Goal: Task Accomplishment & Management: Complete application form

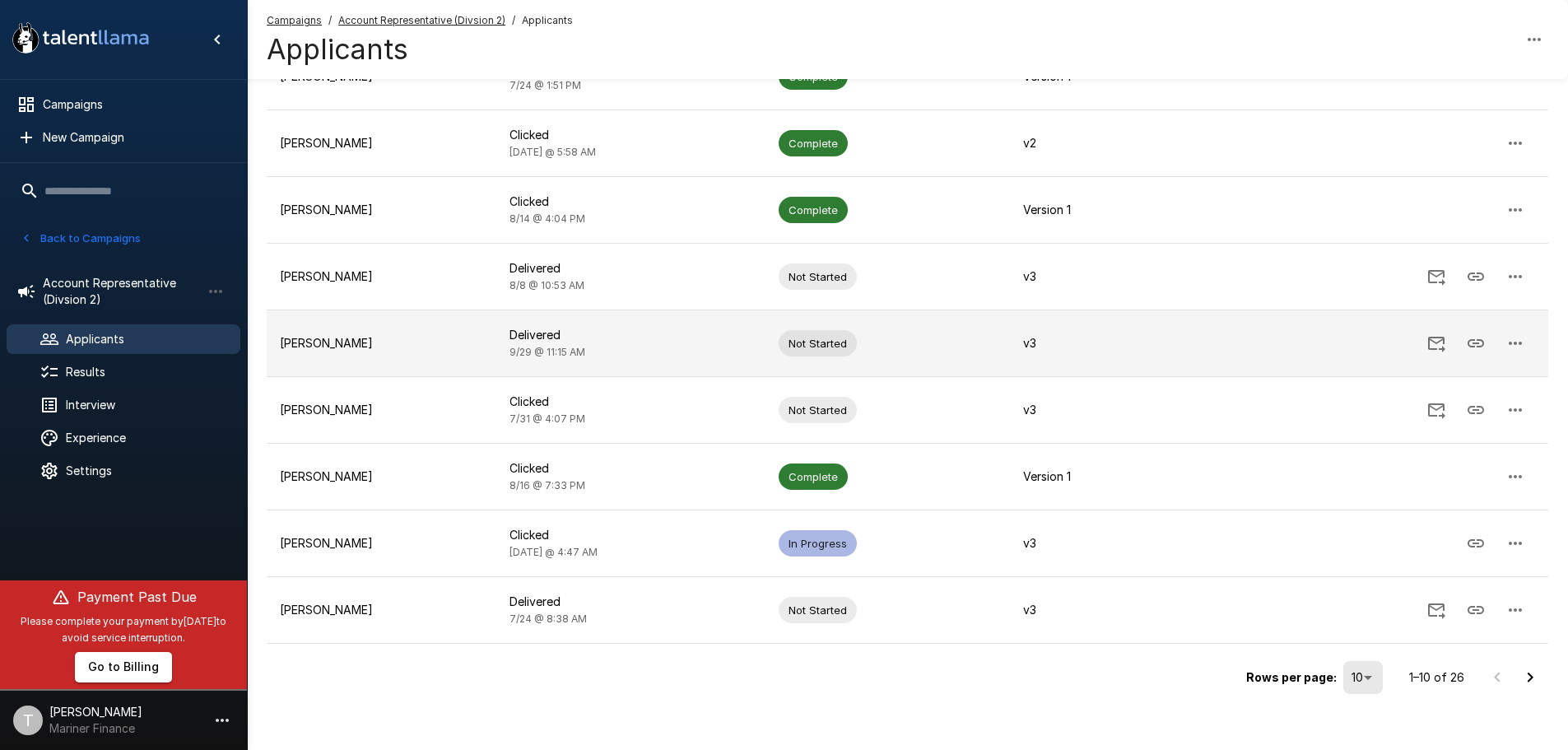
scroll to position [297, 0]
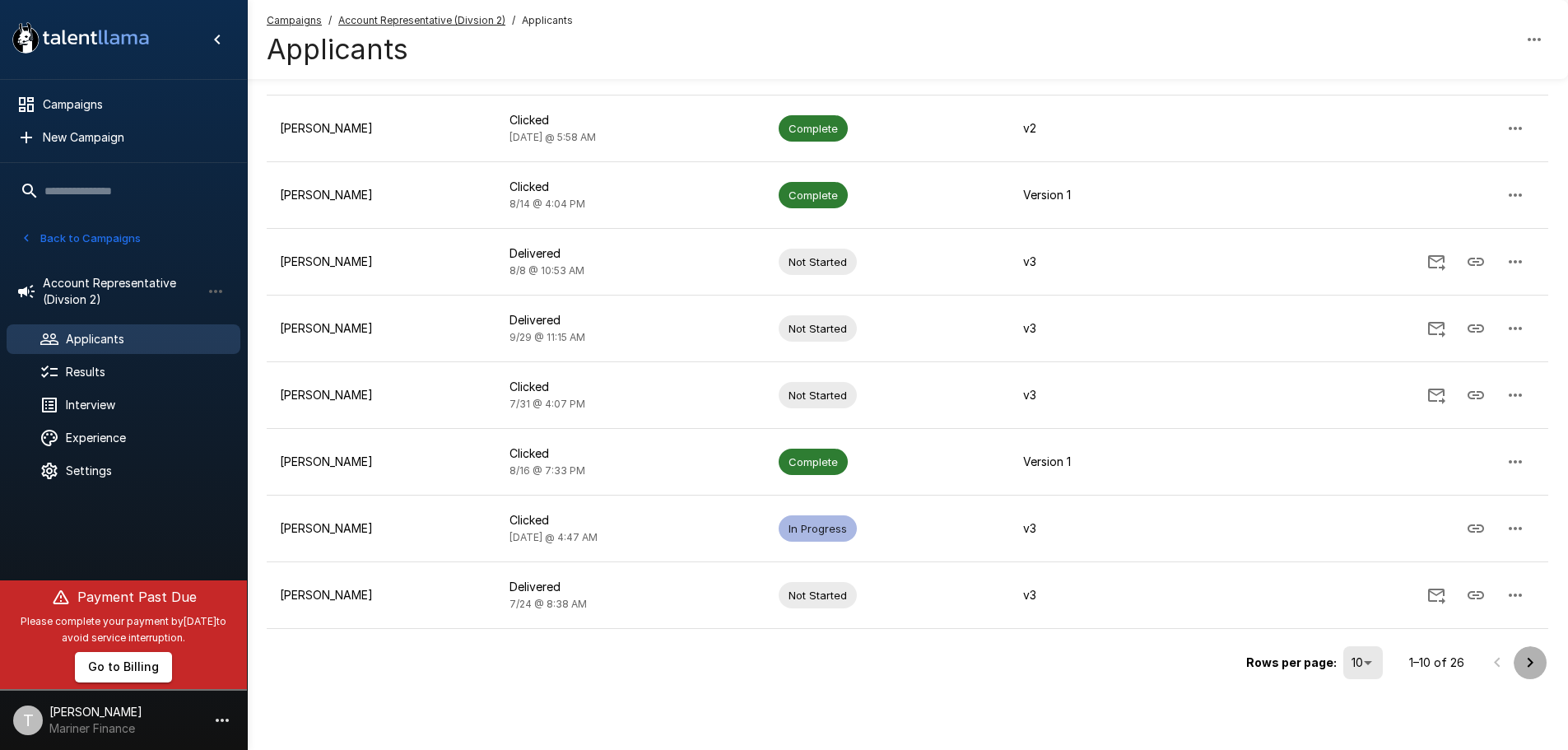
click at [1538, 662] on icon "Go to next page" at bounding box center [1530, 662] width 19 height 19
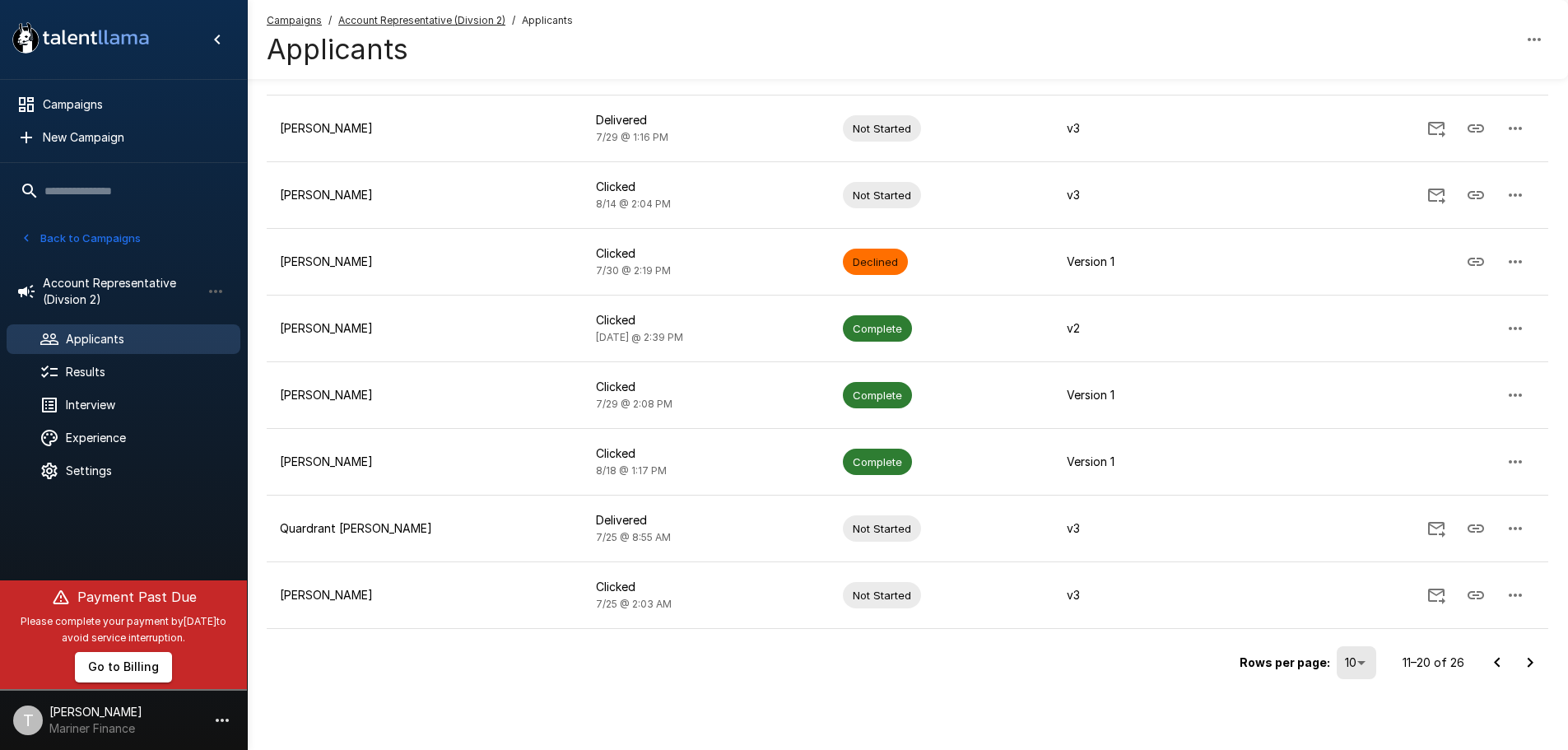
click at [1533, 665] on icon "Go to next page" at bounding box center [1530, 662] width 19 height 19
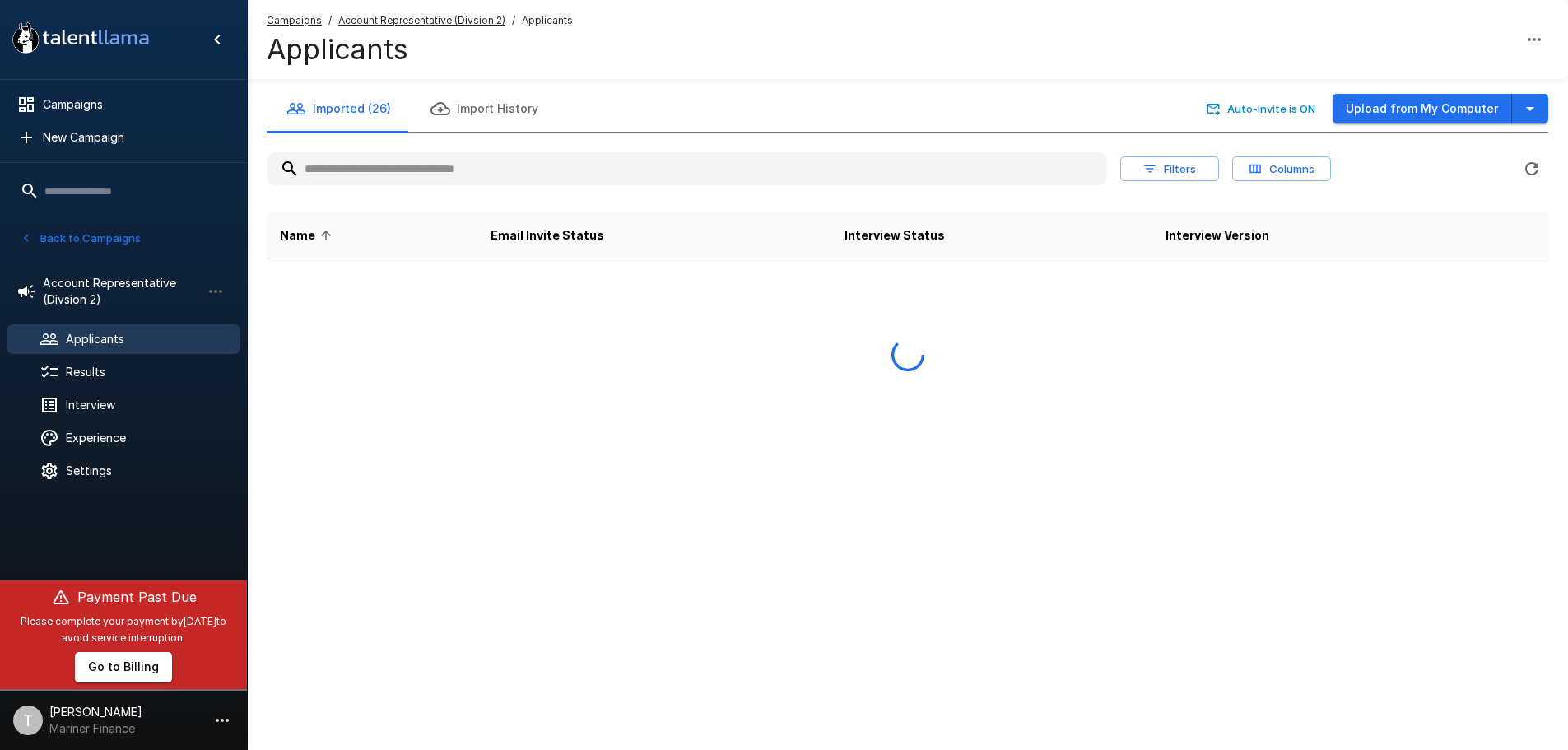
scroll to position [0, 0]
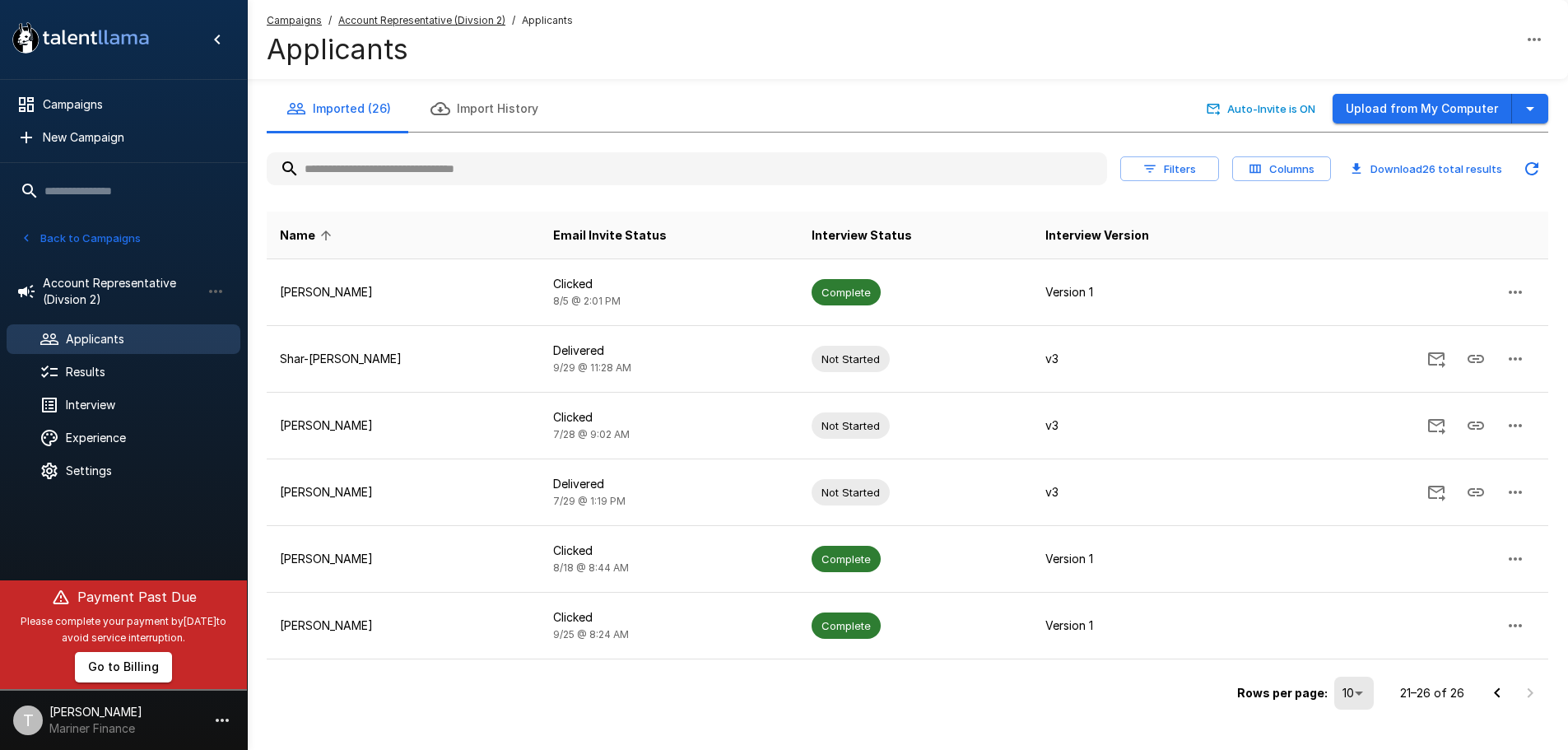
click at [1357, 695] on body ".st0{fill:#FFFFFF;} .st1{fill:#76a4ed;} Campaigns New Campaign Active 9 Account…" at bounding box center [784, 375] width 1568 height 750
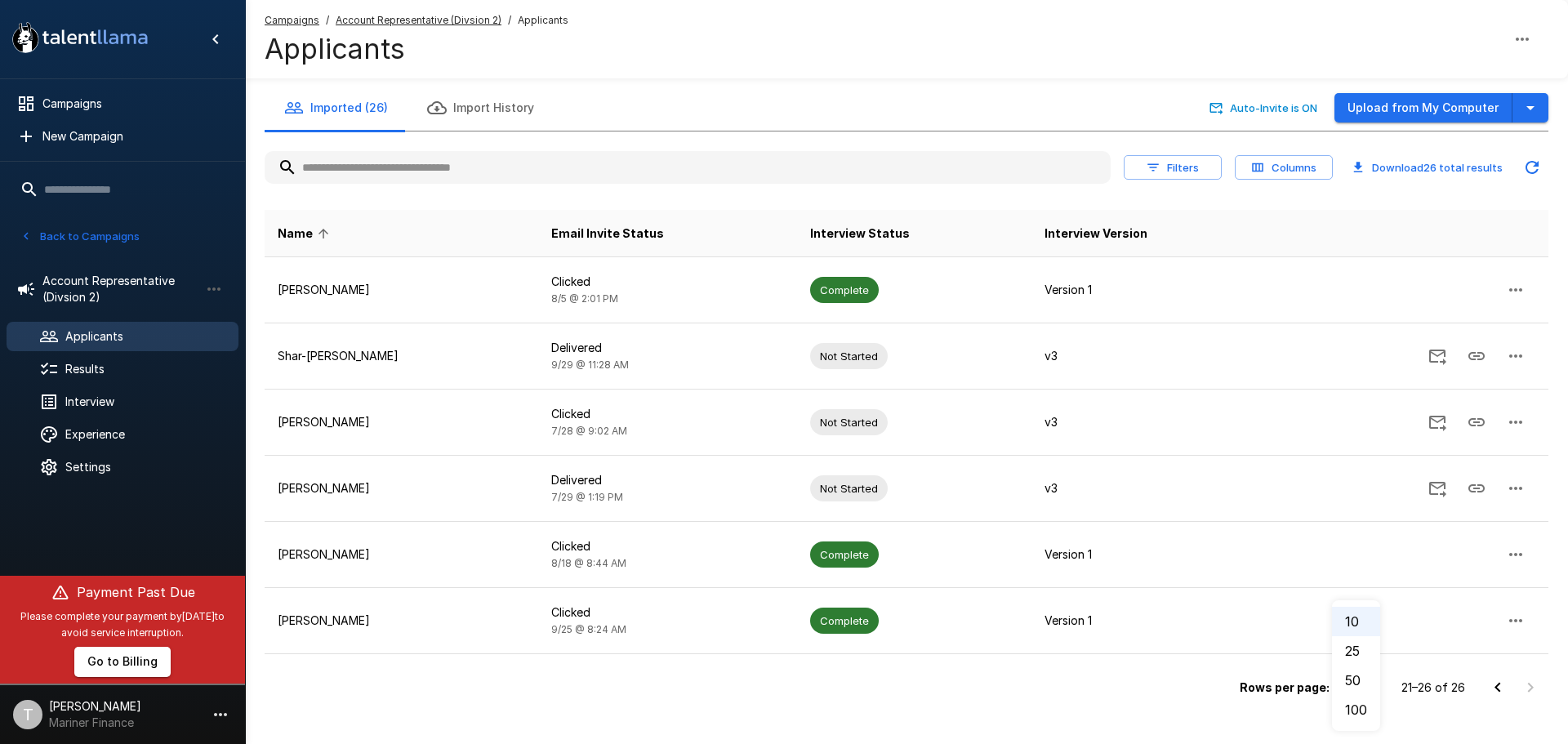
click at [1354, 677] on li "50" at bounding box center [1356, 681] width 49 height 29
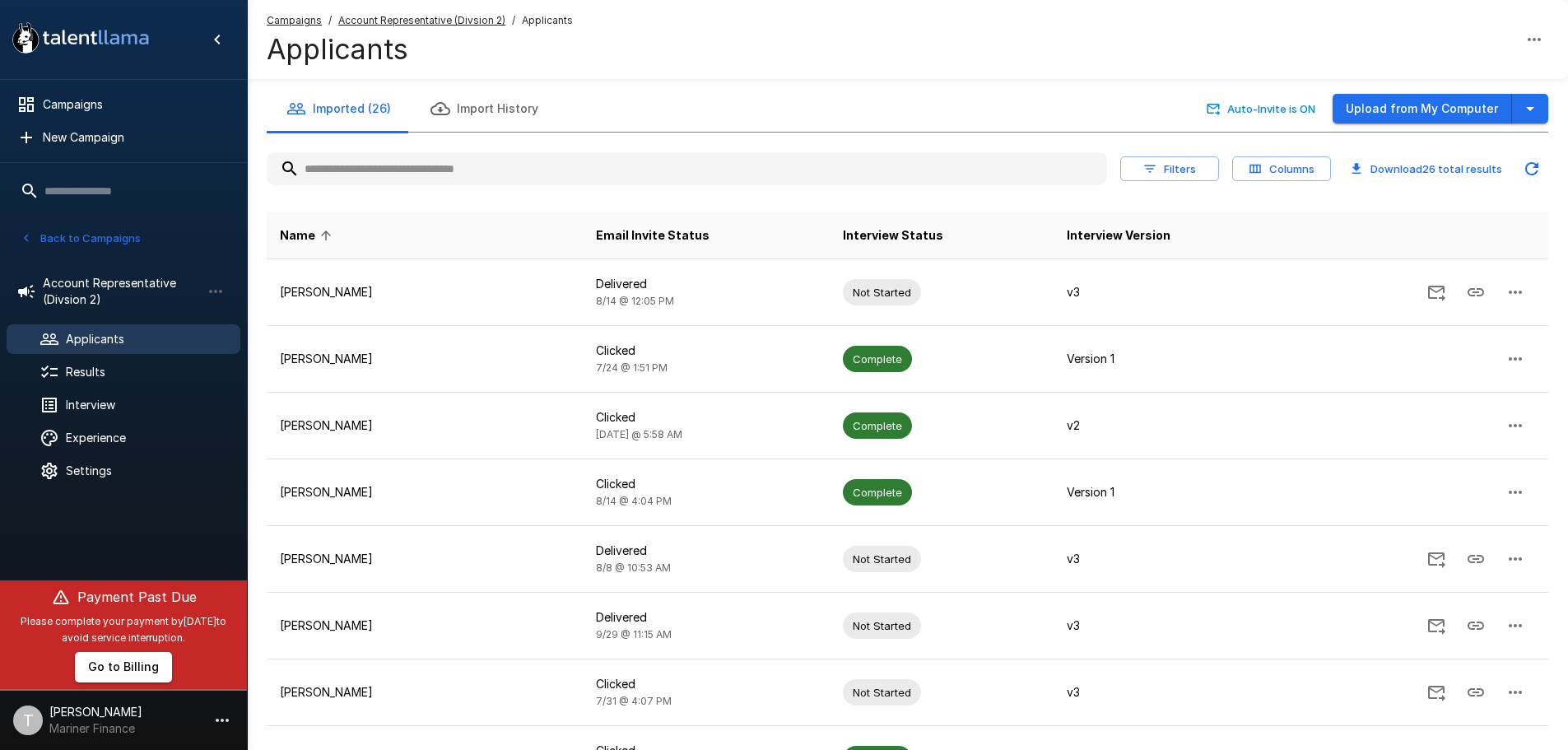
click at [826, 57] on div "Campaigns / Account Representative (Divsion 2) / Applicants Applicants" at bounding box center [907, 40] width 1321 height 79
click at [1424, 111] on button "Upload from My Computer" at bounding box center [1422, 109] width 179 height 30
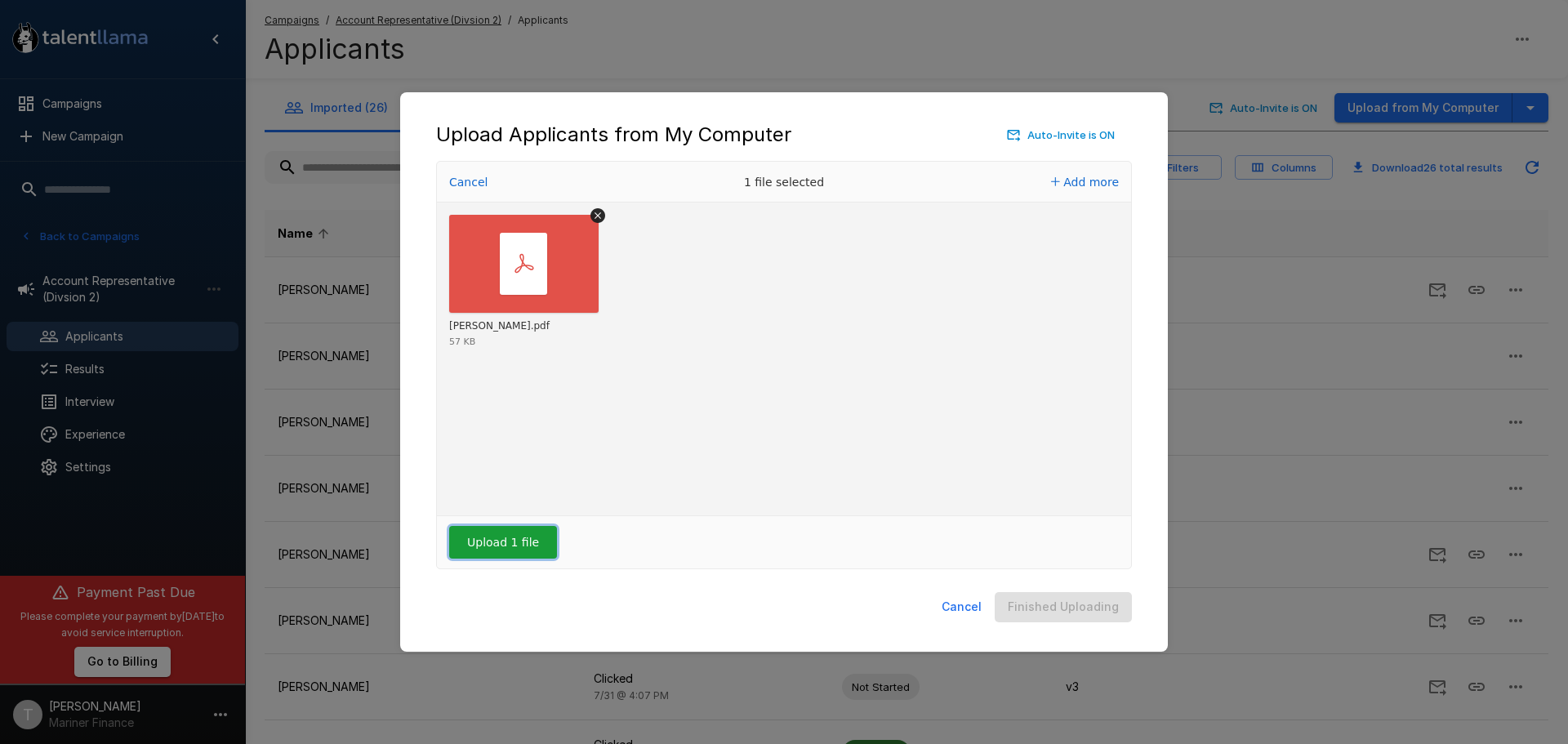
click at [491, 535] on button "Upload 1 file" at bounding box center [503, 542] width 108 height 33
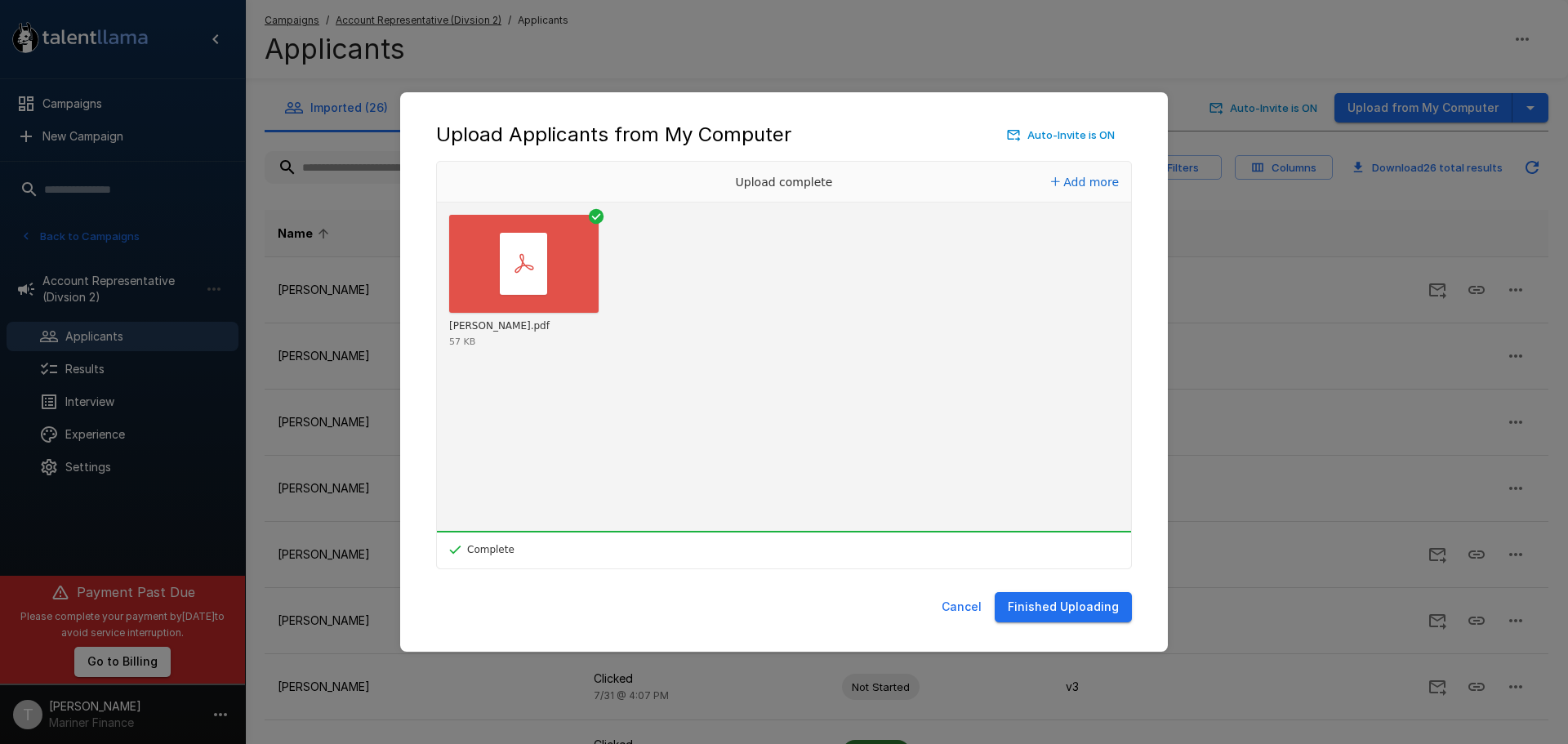
click at [1063, 606] on button "Finished Uploading" at bounding box center [1063, 607] width 137 height 30
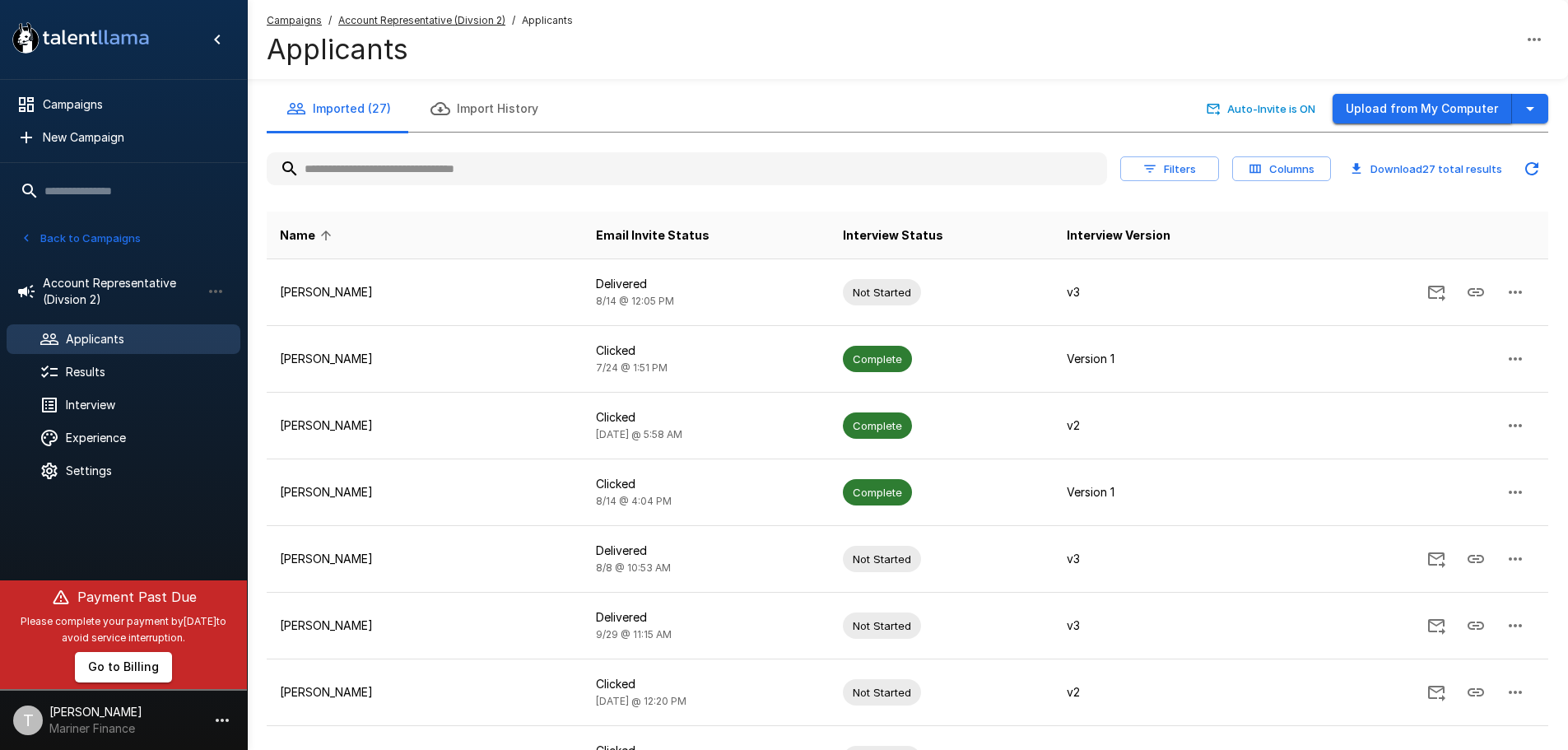
click at [1435, 109] on button "Upload from My Computer" at bounding box center [1422, 109] width 179 height 30
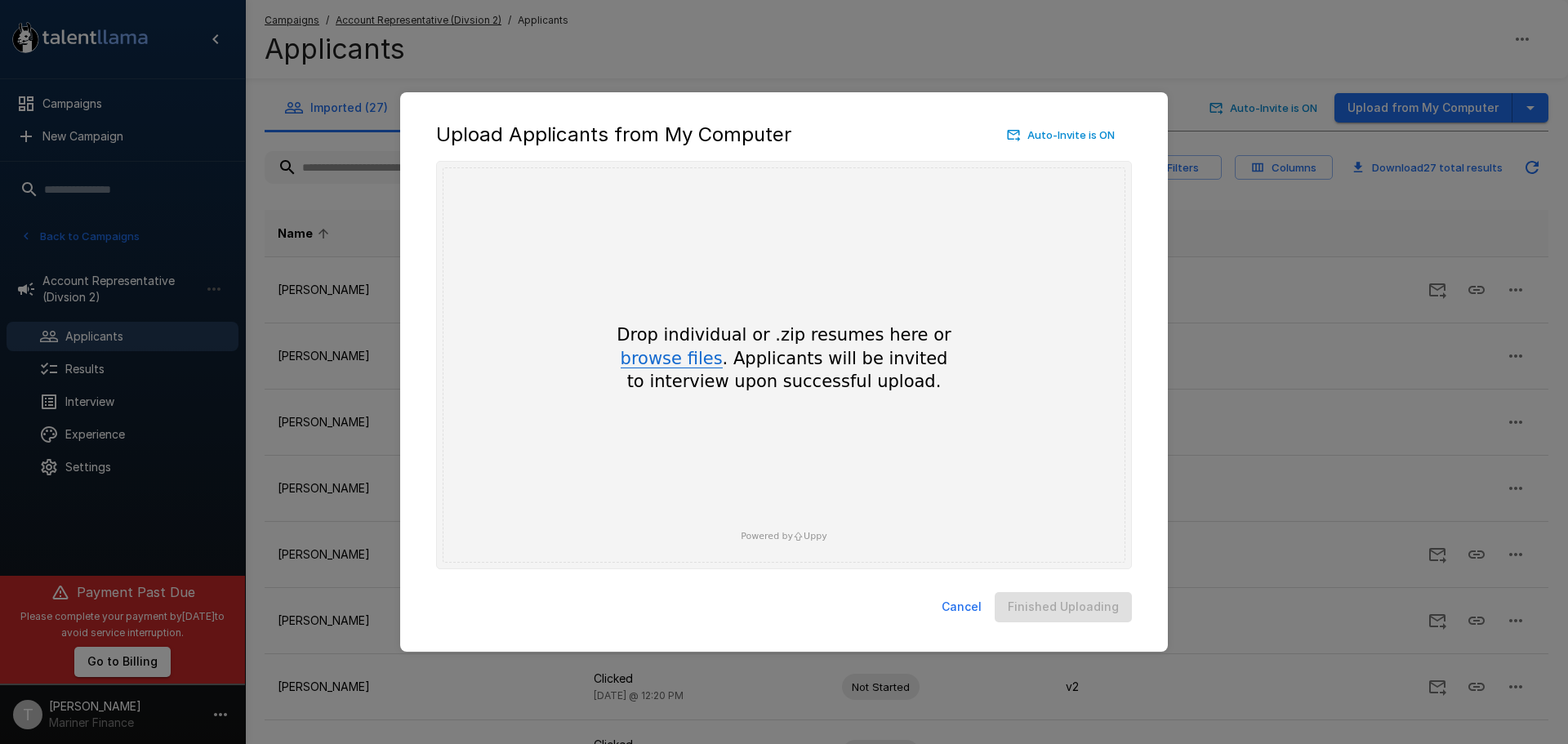
click at [693, 358] on button "browse files" at bounding box center [671, 359] width 102 height 18
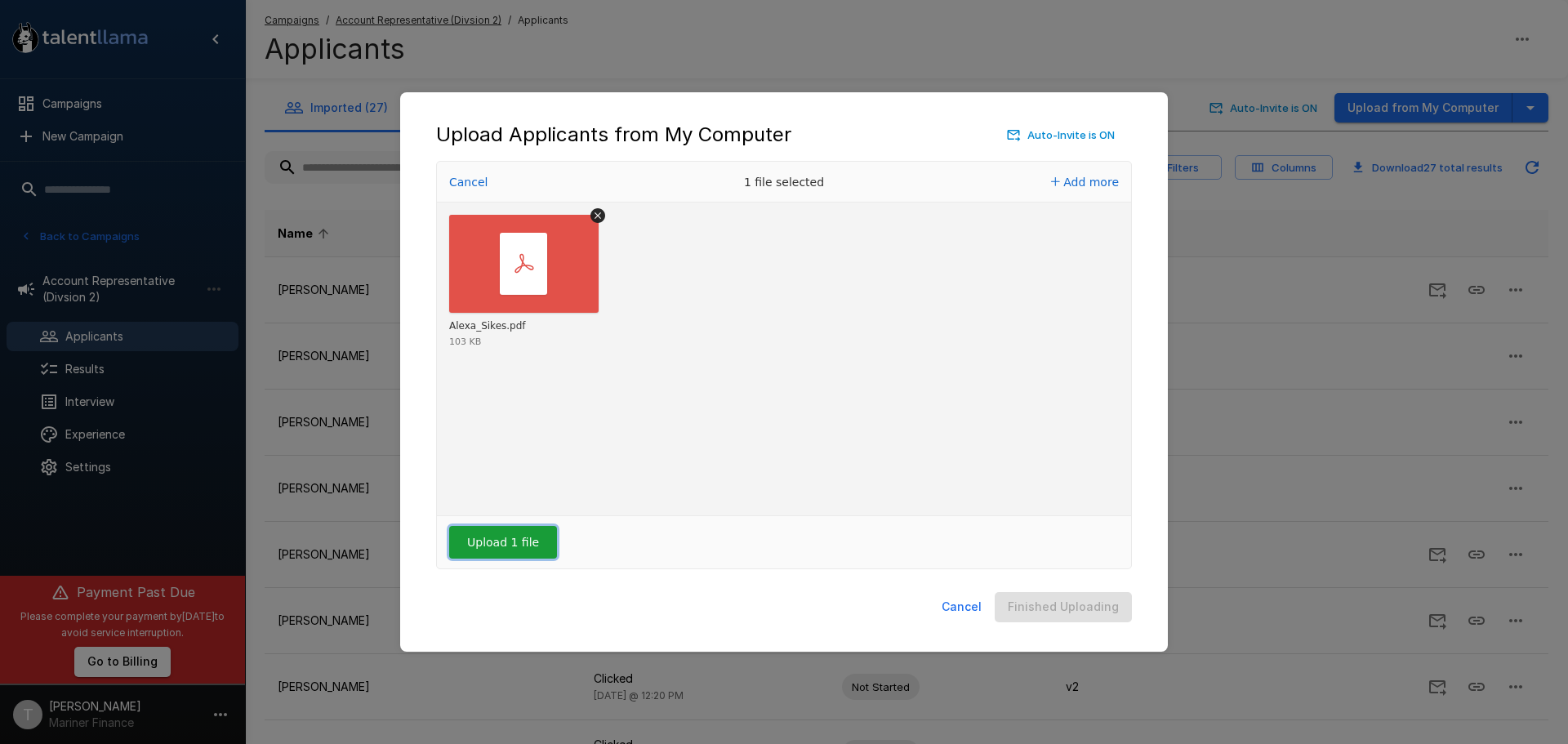
click at [497, 535] on button "Upload 1 file" at bounding box center [503, 542] width 108 height 33
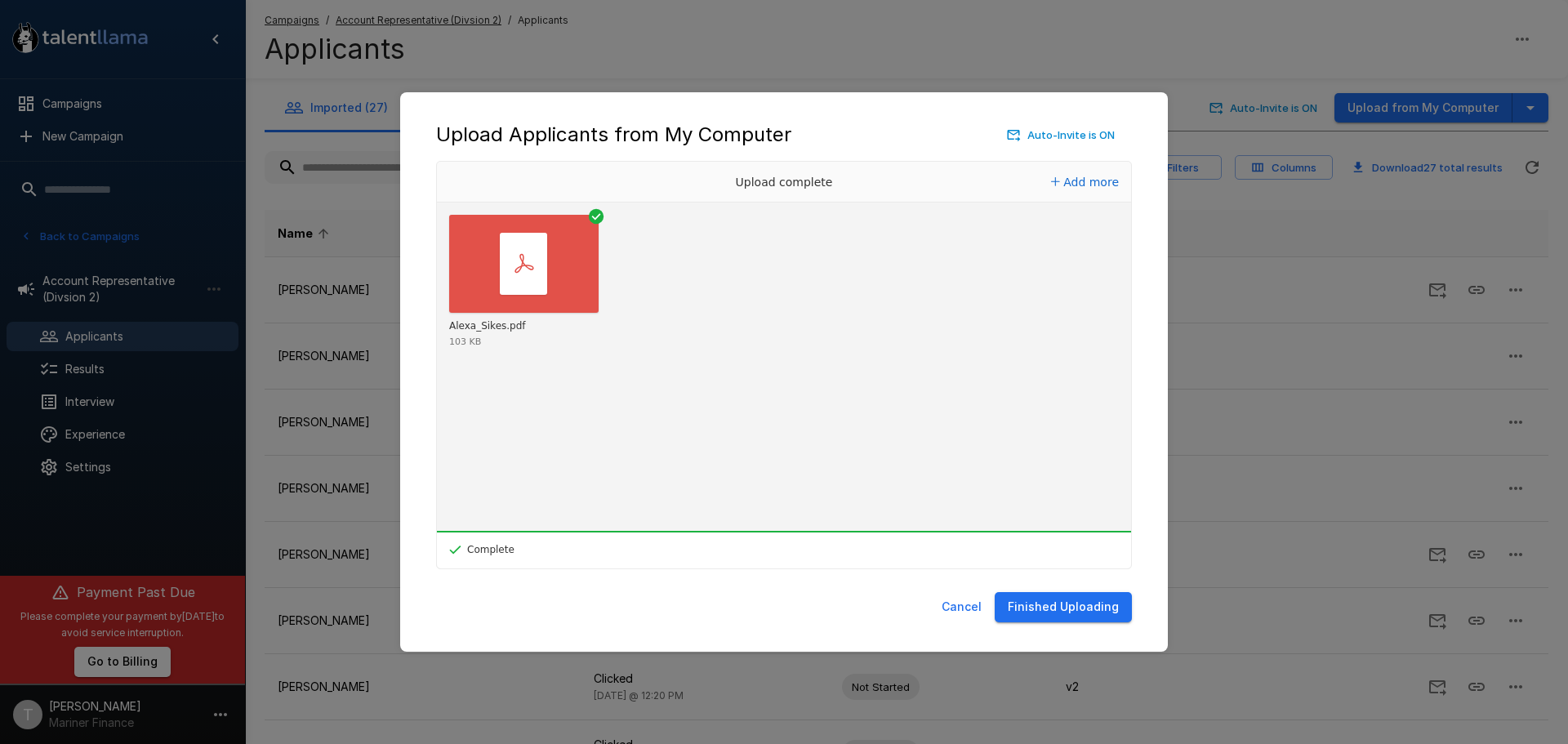
click at [1065, 607] on button "Finished Uploading" at bounding box center [1063, 607] width 137 height 30
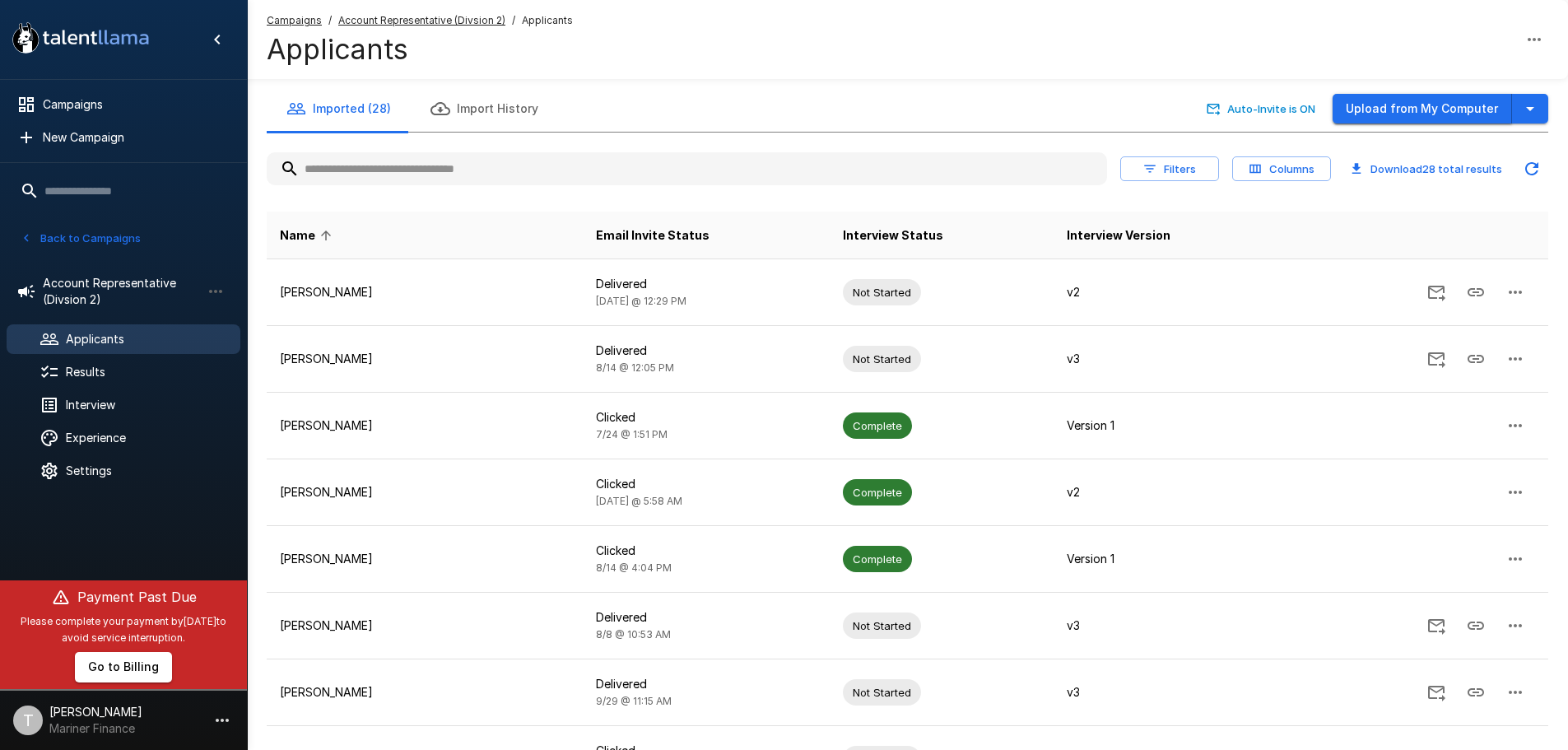
click at [1441, 104] on button "Upload from My Computer" at bounding box center [1422, 109] width 179 height 30
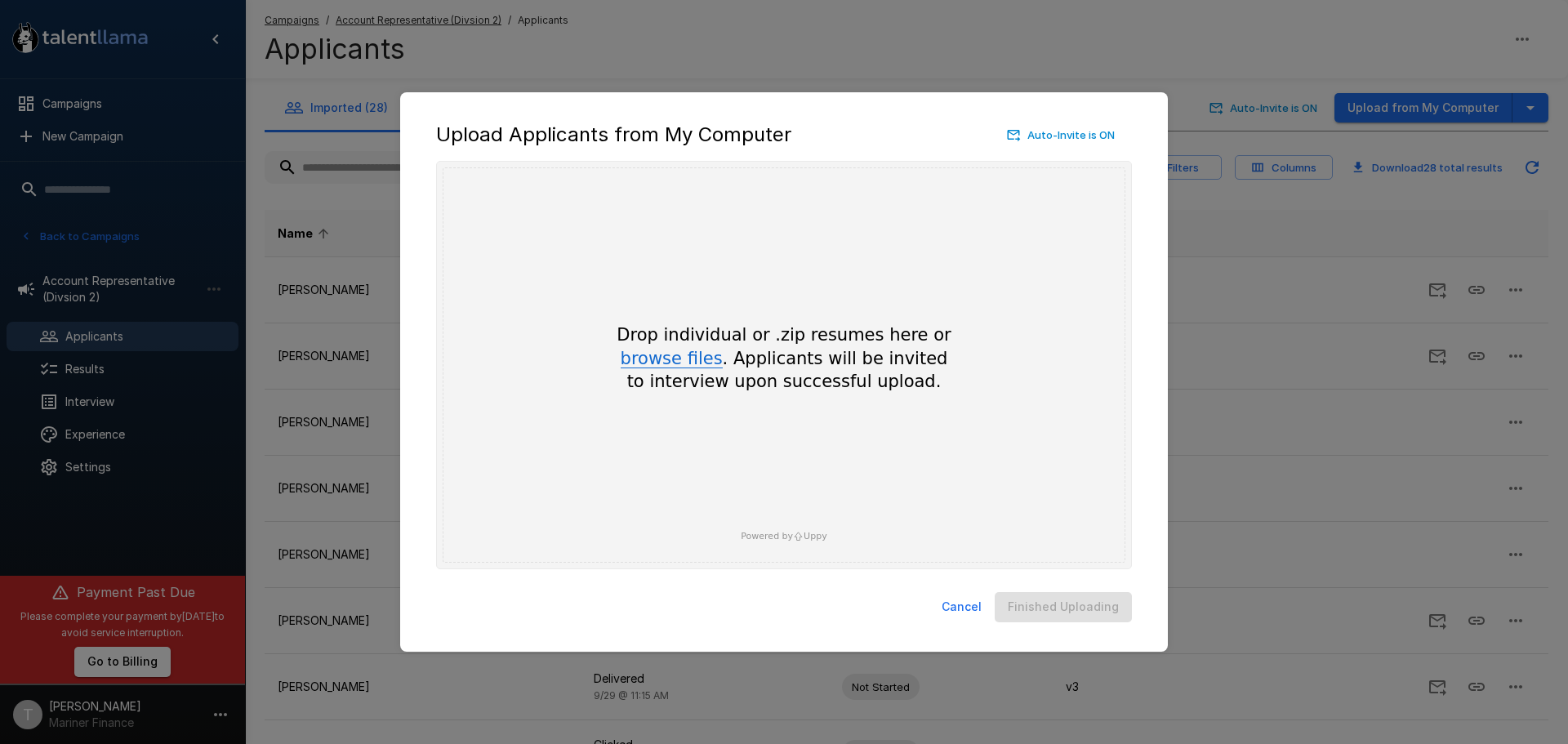
click at [675, 359] on button "browse files" at bounding box center [671, 359] width 102 height 18
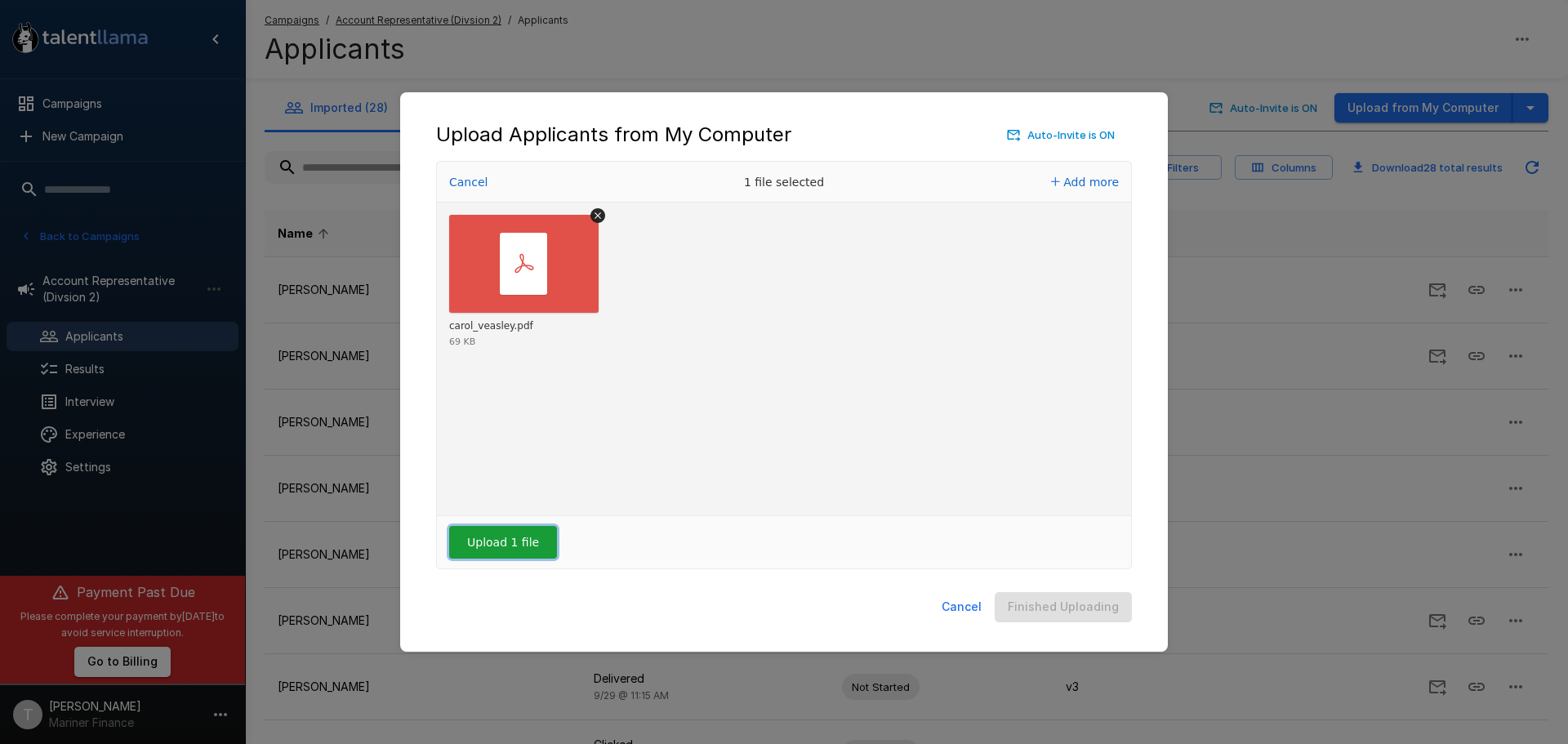
click at [502, 546] on button "Upload 1 file" at bounding box center [503, 542] width 108 height 33
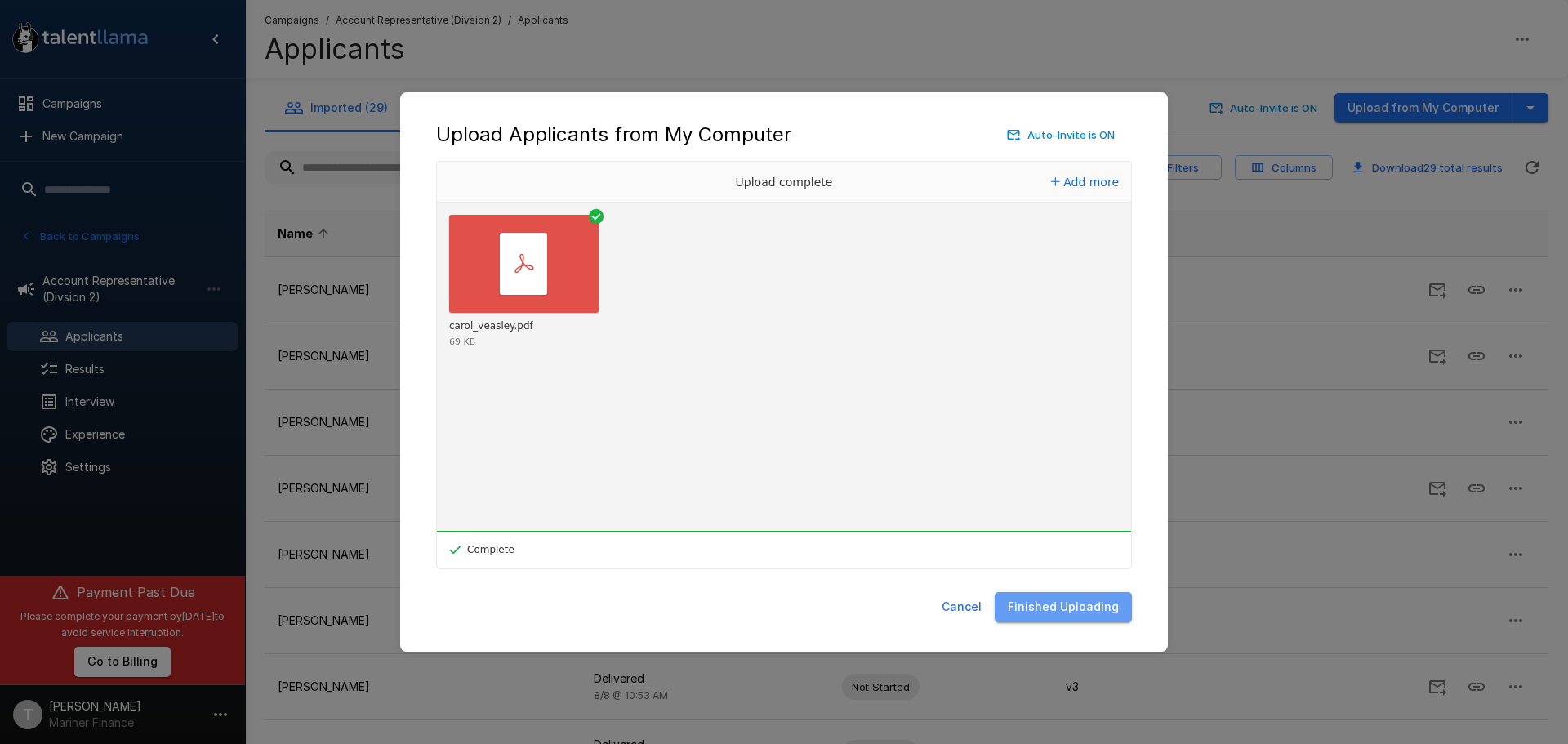
click at [1110, 611] on button "Finished Uploading" at bounding box center [1063, 607] width 137 height 30
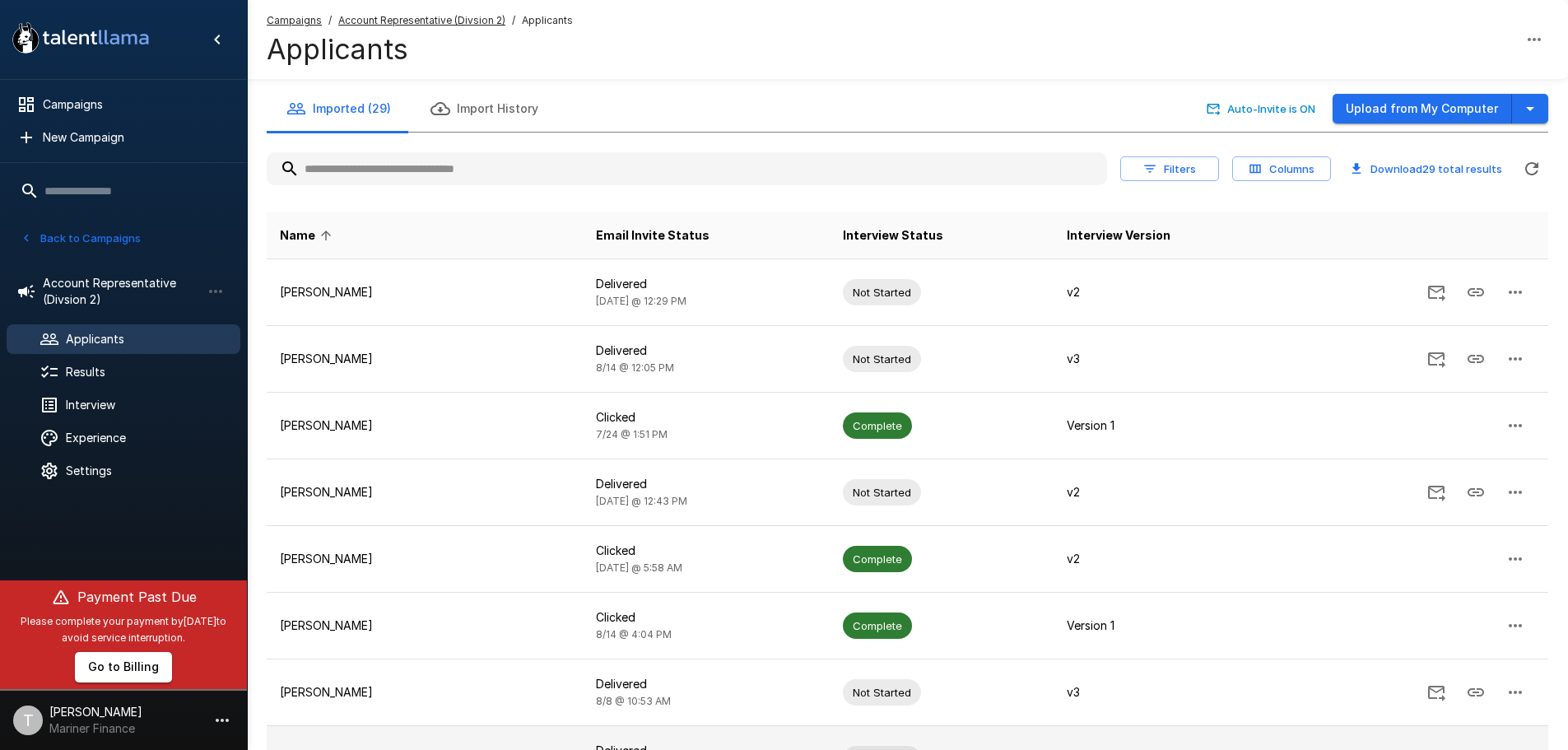
click at [1384, 105] on button "Upload from My Computer" at bounding box center [1422, 109] width 179 height 30
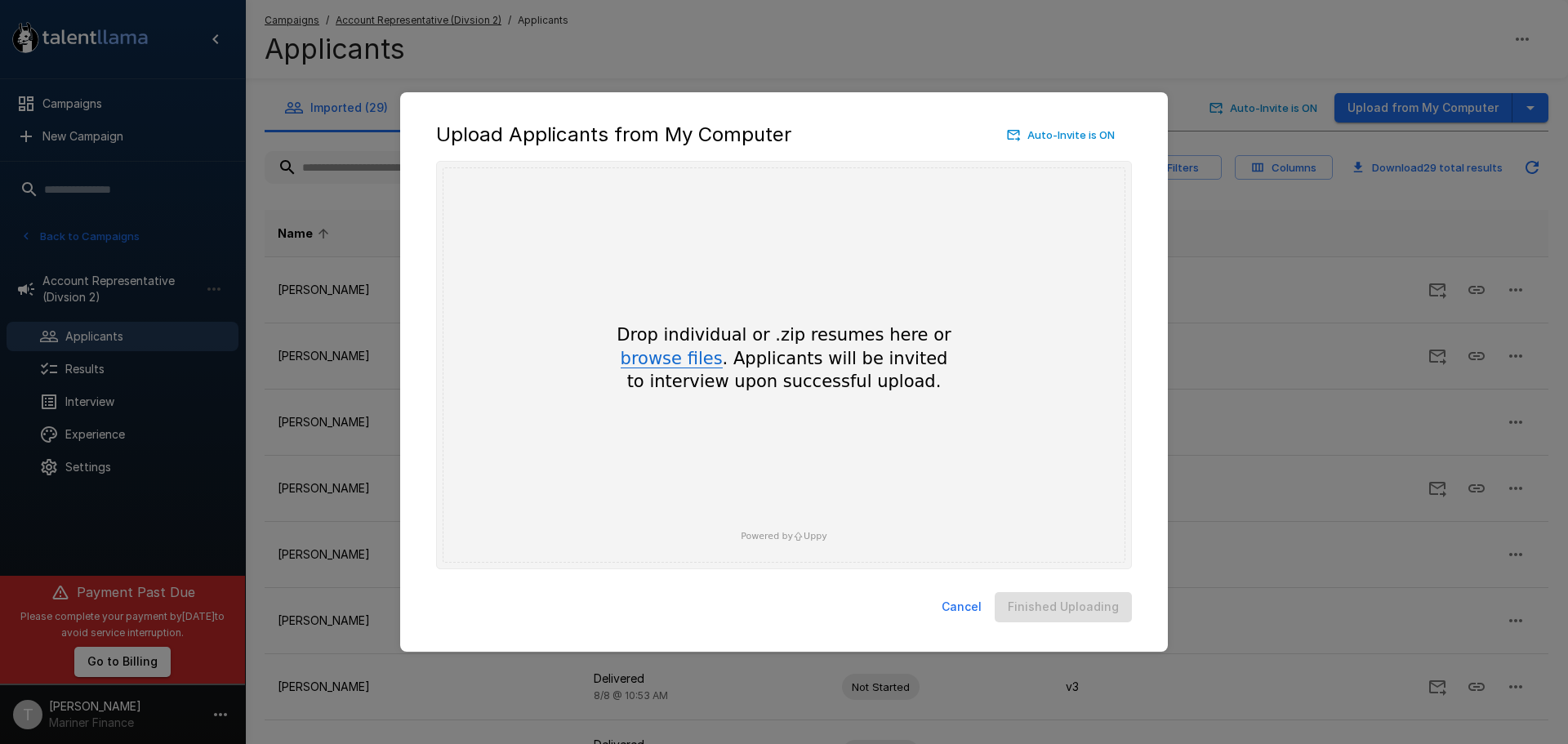
click at [689, 361] on button "browse files" at bounding box center [671, 359] width 102 height 18
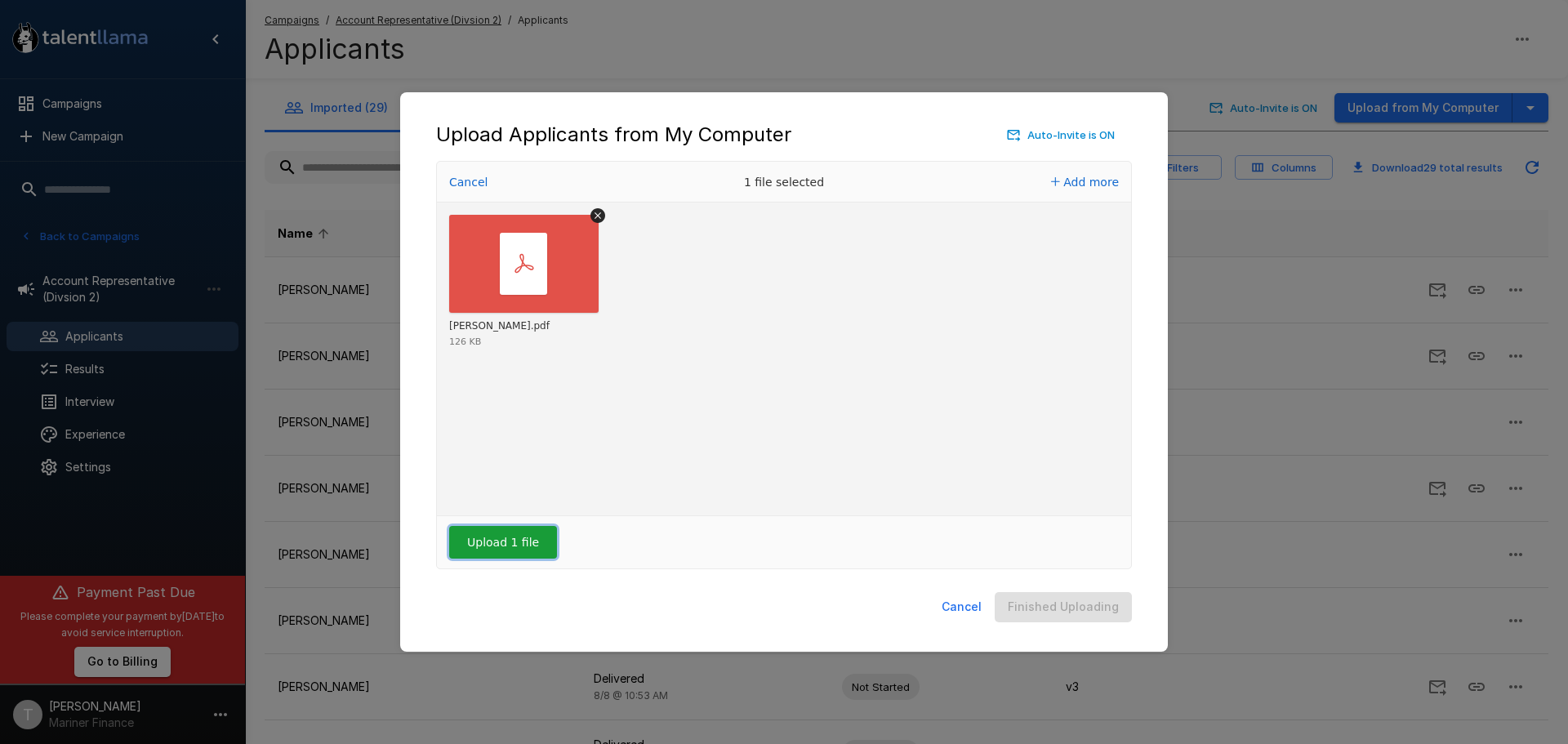
click at [484, 546] on button "Upload 1 file" at bounding box center [503, 542] width 108 height 33
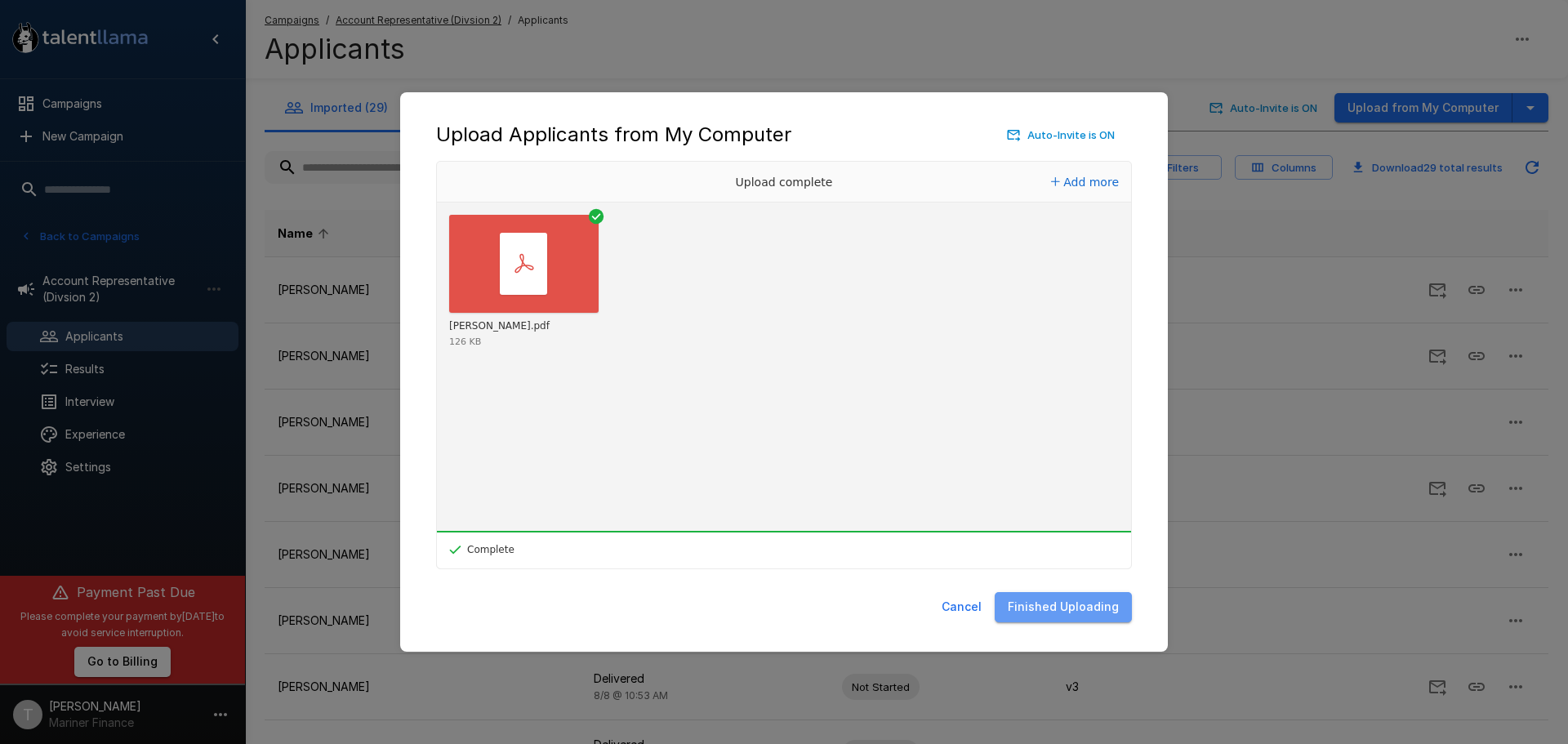
click at [1069, 606] on button "Finished Uploading" at bounding box center [1063, 607] width 137 height 30
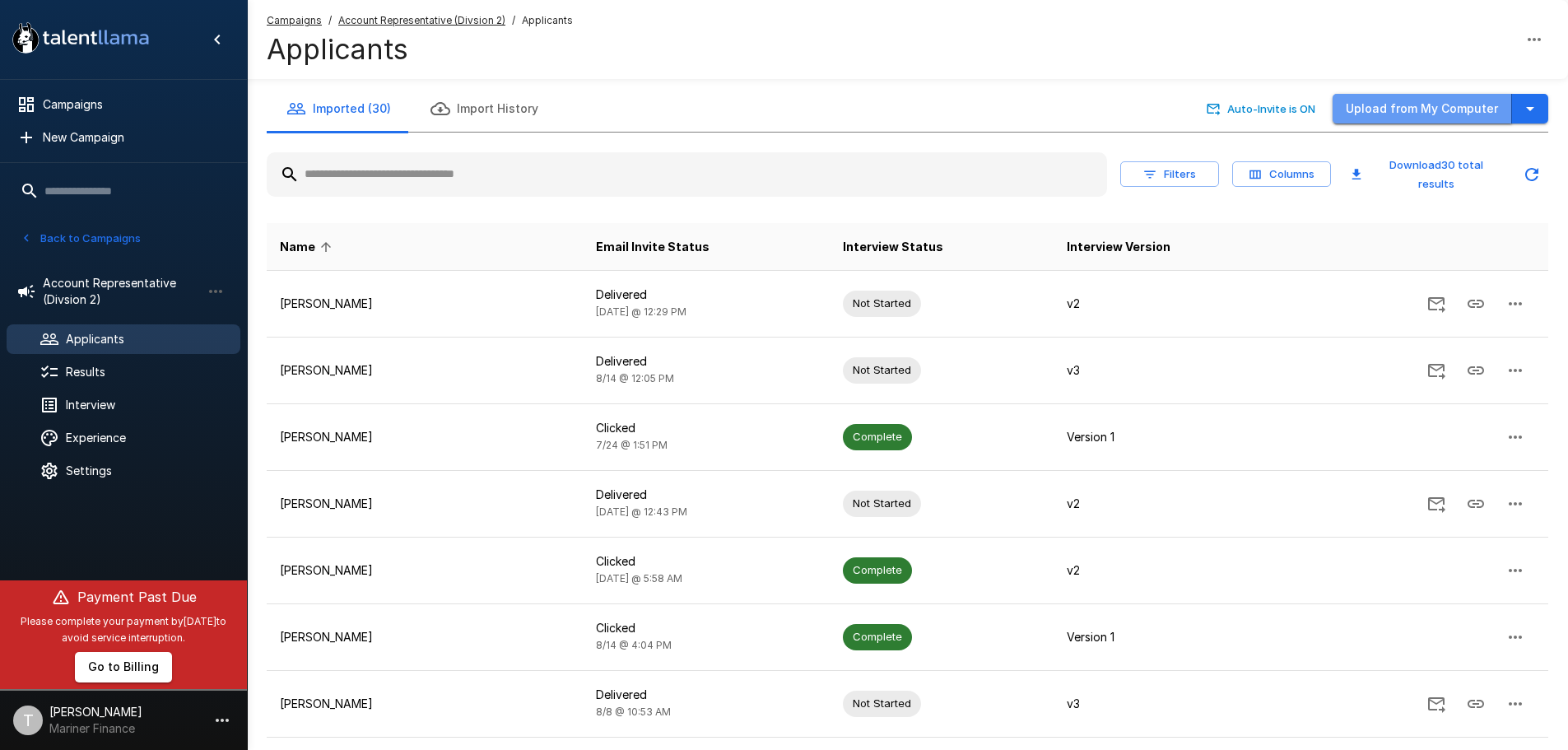
click at [1429, 114] on button "Upload from My Computer" at bounding box center [1422, 109] width 179 height 30
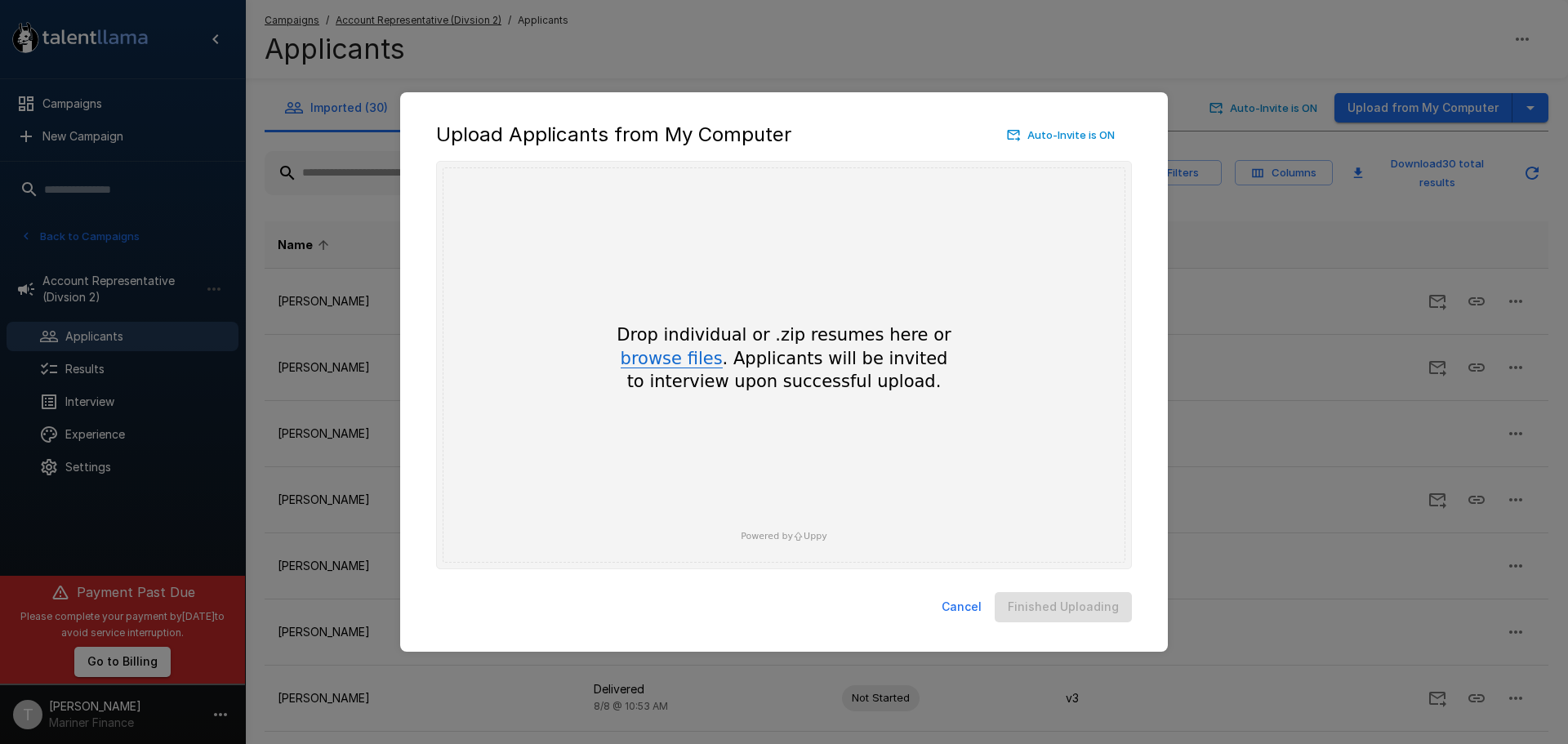
click at [683, 356] on button "browse files" at bounding box center [671, 359] width 102 height 18
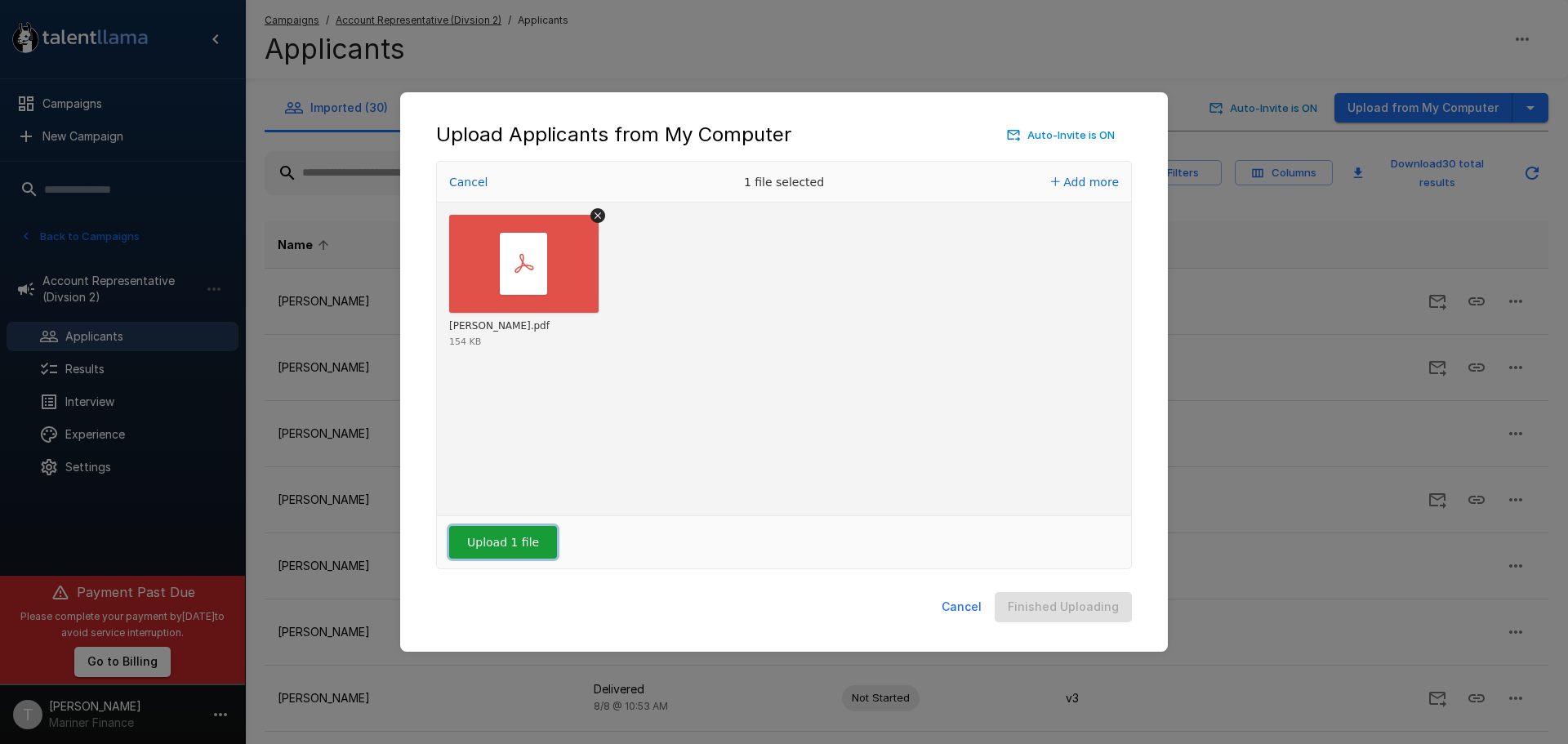
click at [507, 536] on button "Upload 1 file" at bounding box center [503, 542] width 108 height 33
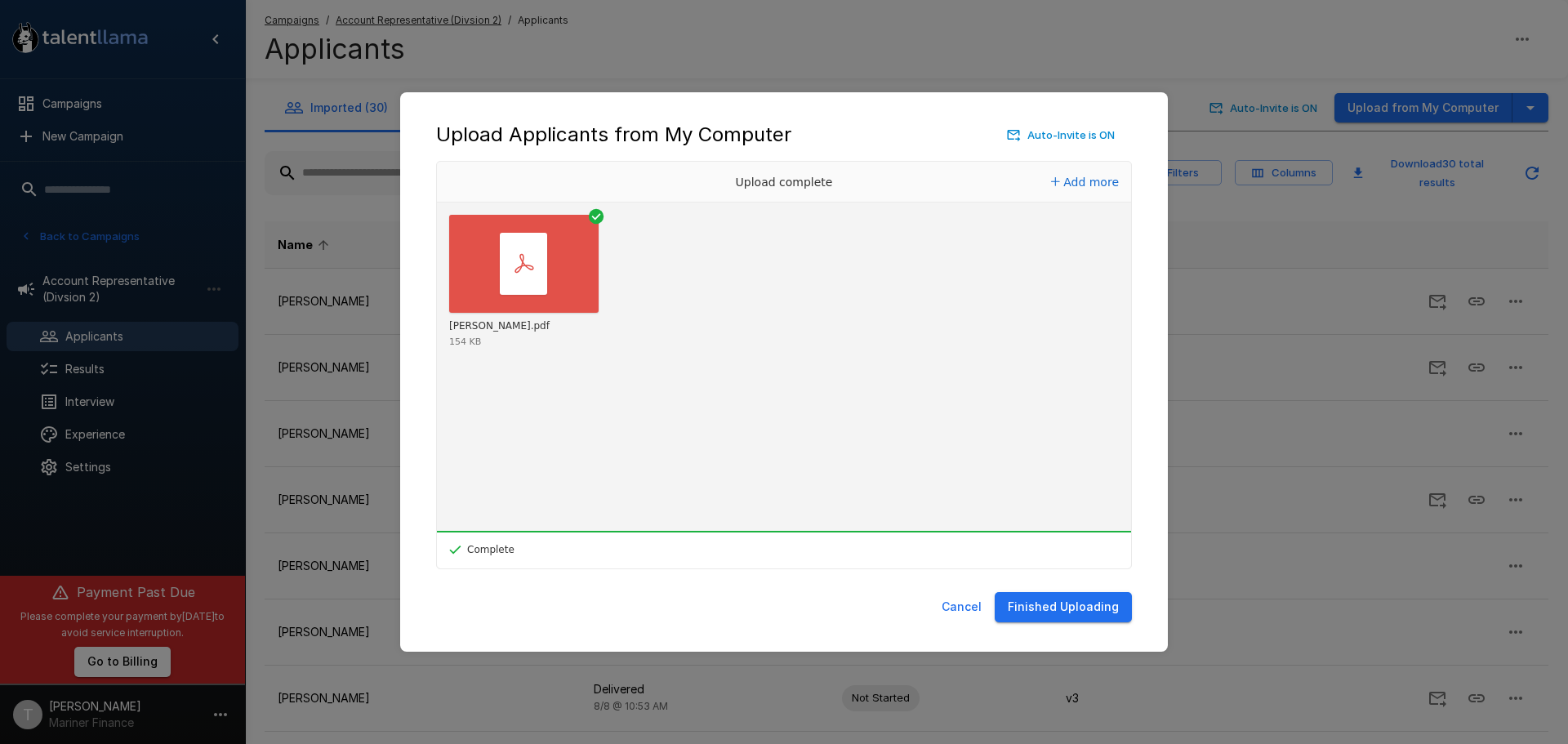
click at [1061, 605] on button "Finished Uploading" at bounding box center [1063, 607] width 137 height 30
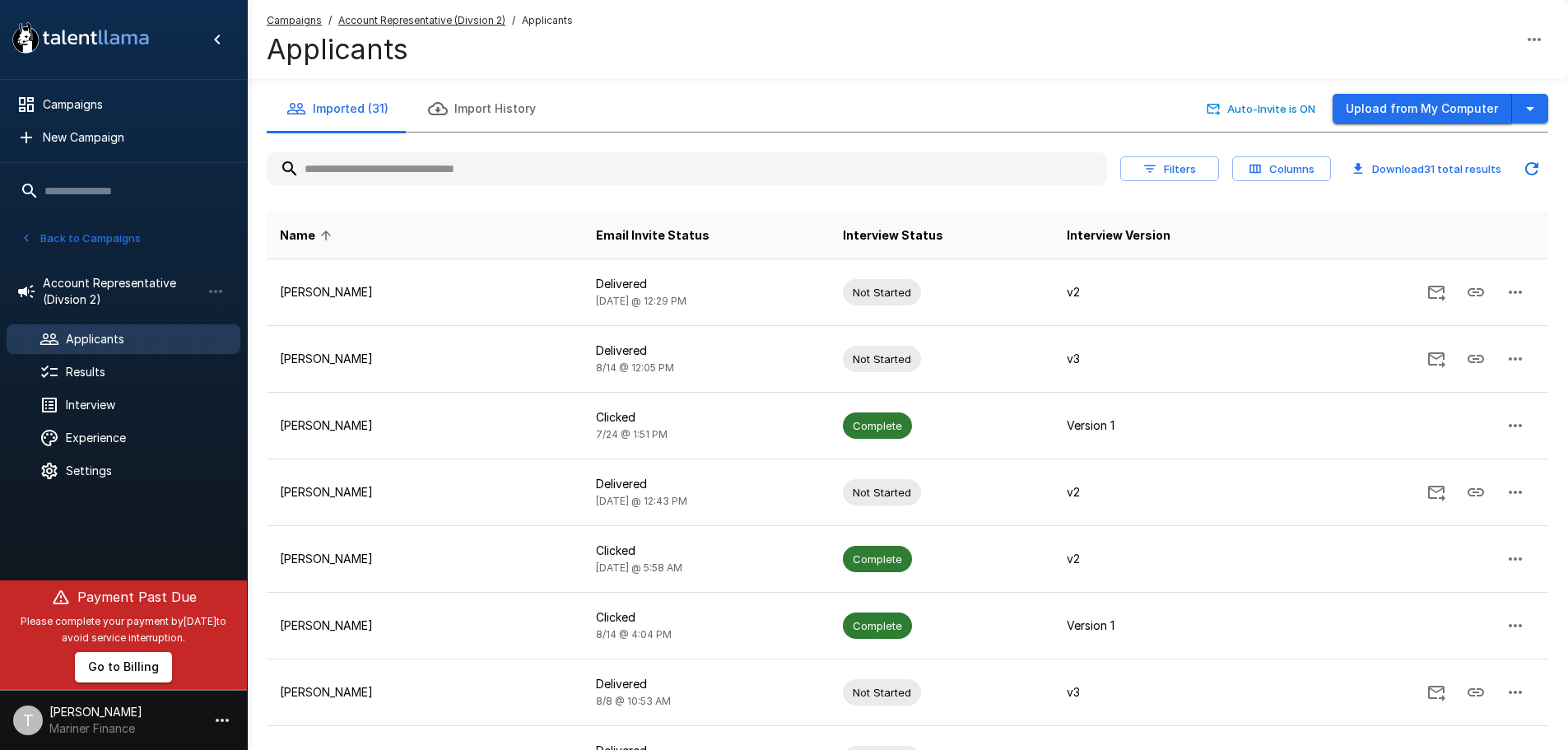
click at [1430, 110] on button "Upload from My Computer" at bounding box center [1422, 109] width 179 height 30
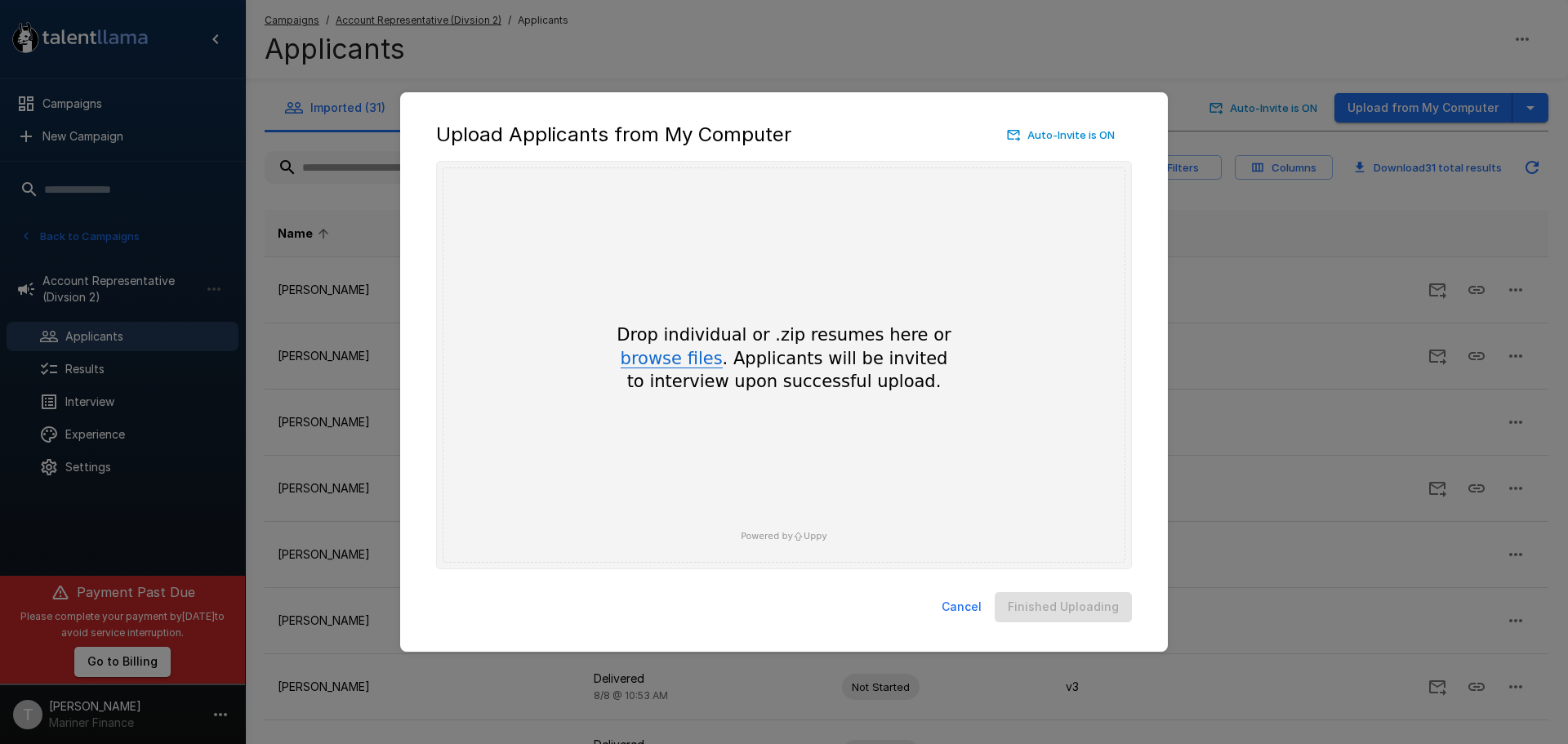
click at [653, 357] on button "browse files" at bounding box center [671, 359] width 102 height 18
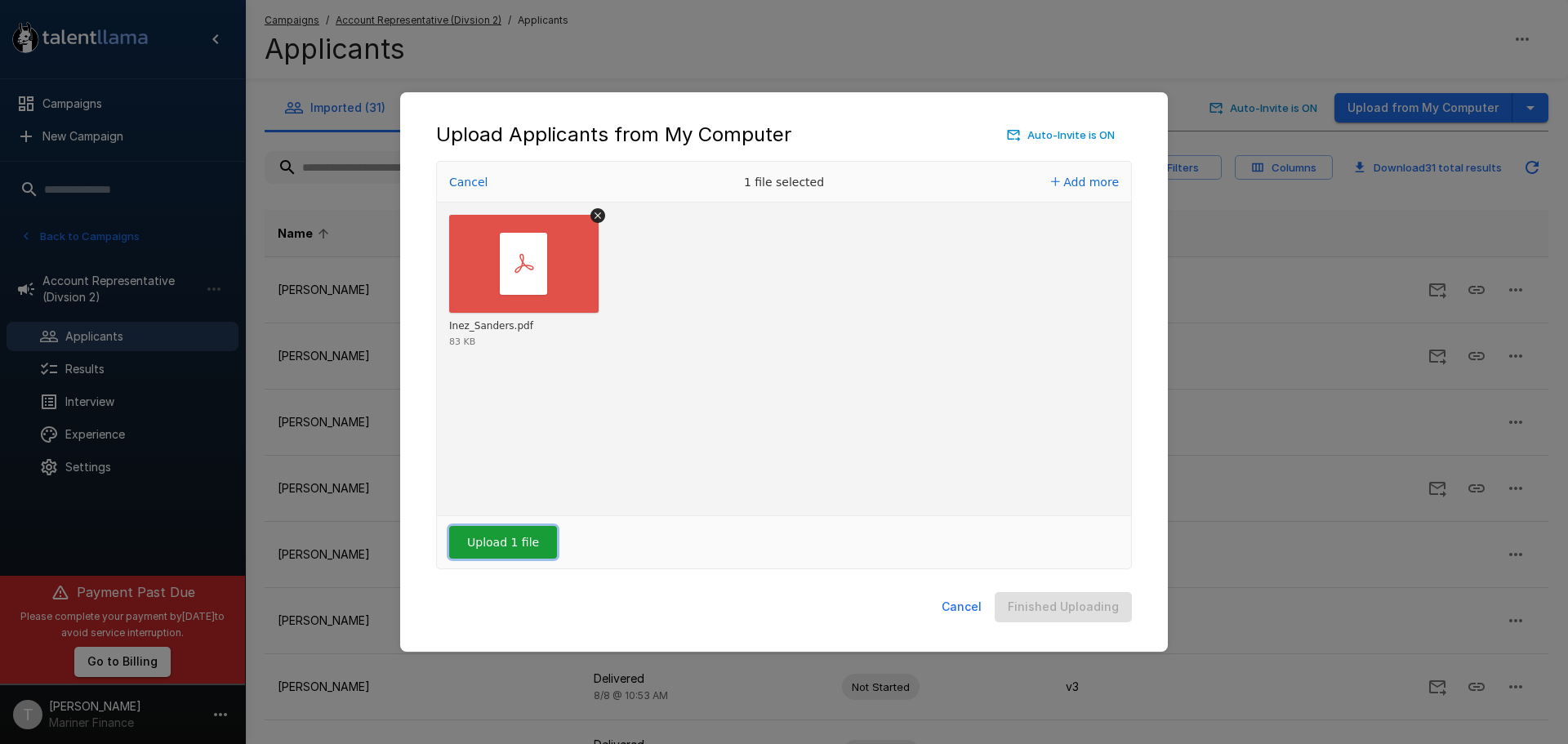
click at [518, 539] on button "Upload 1 file" at bounding box center [503, 542] width 108 height 33
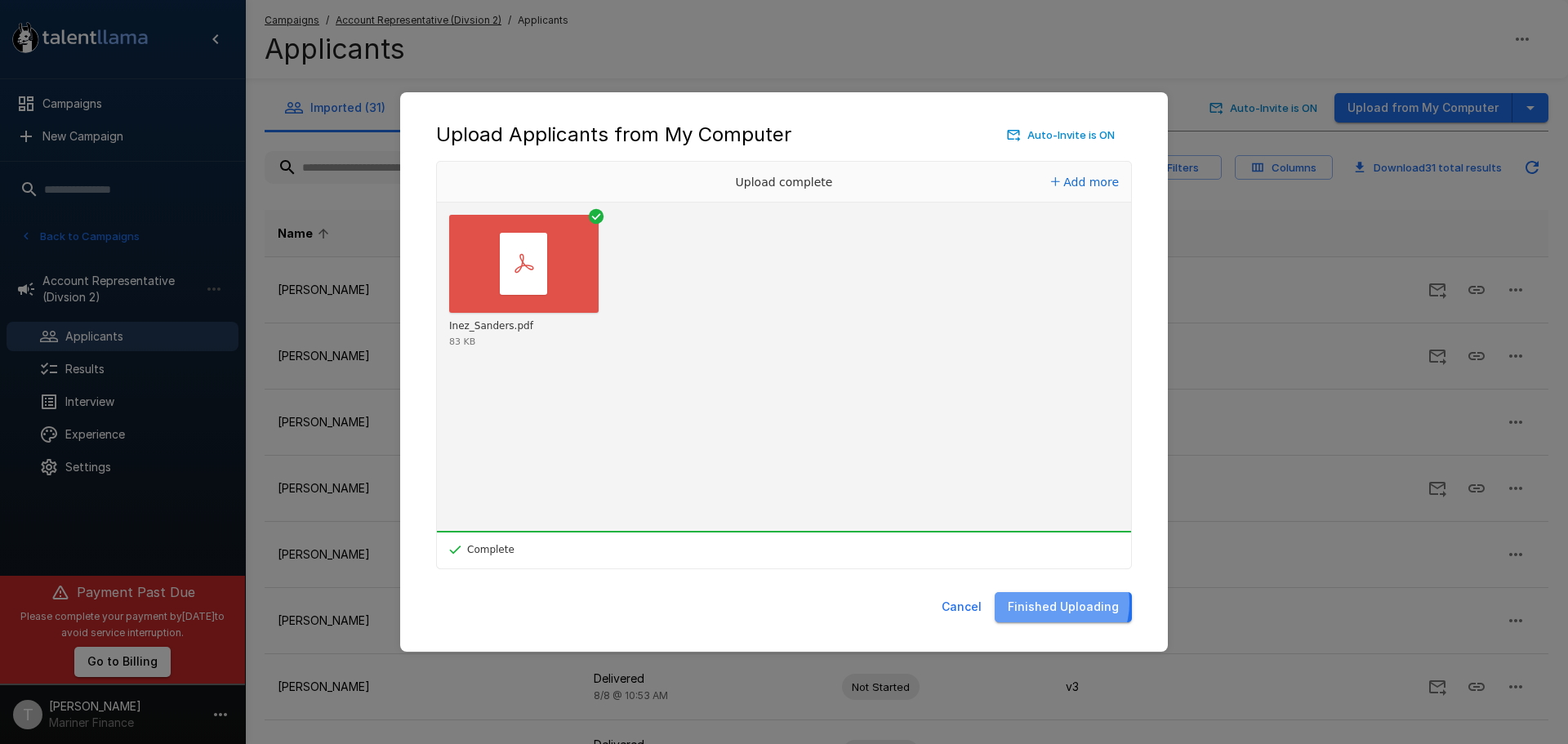
click at [1052, 603] on button "Finished Uploading" at bounding box center [1063, 607] width 137 height 30
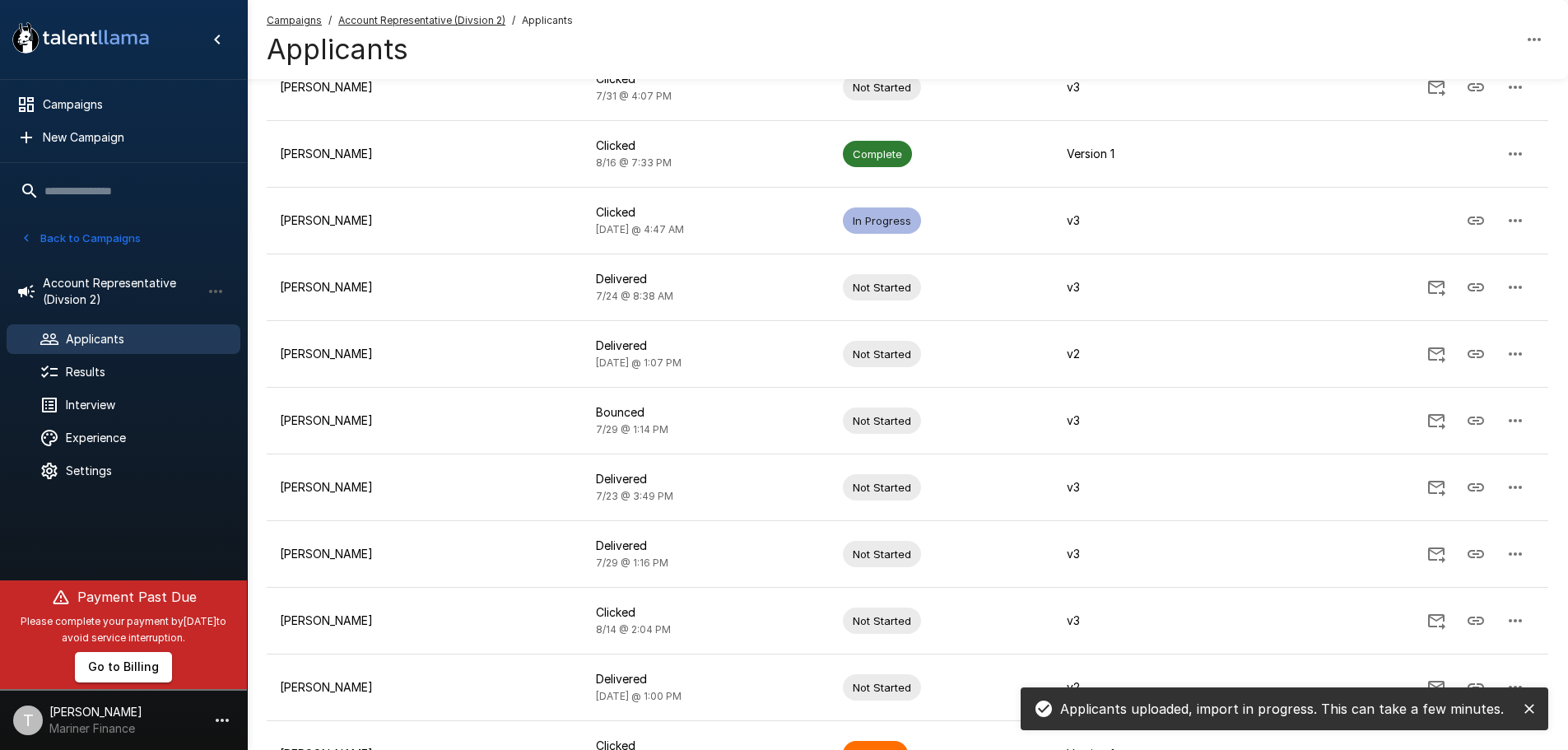
scroll to position [741, 0]
